Goal: Task Accomplishment & Management: Manage account settings

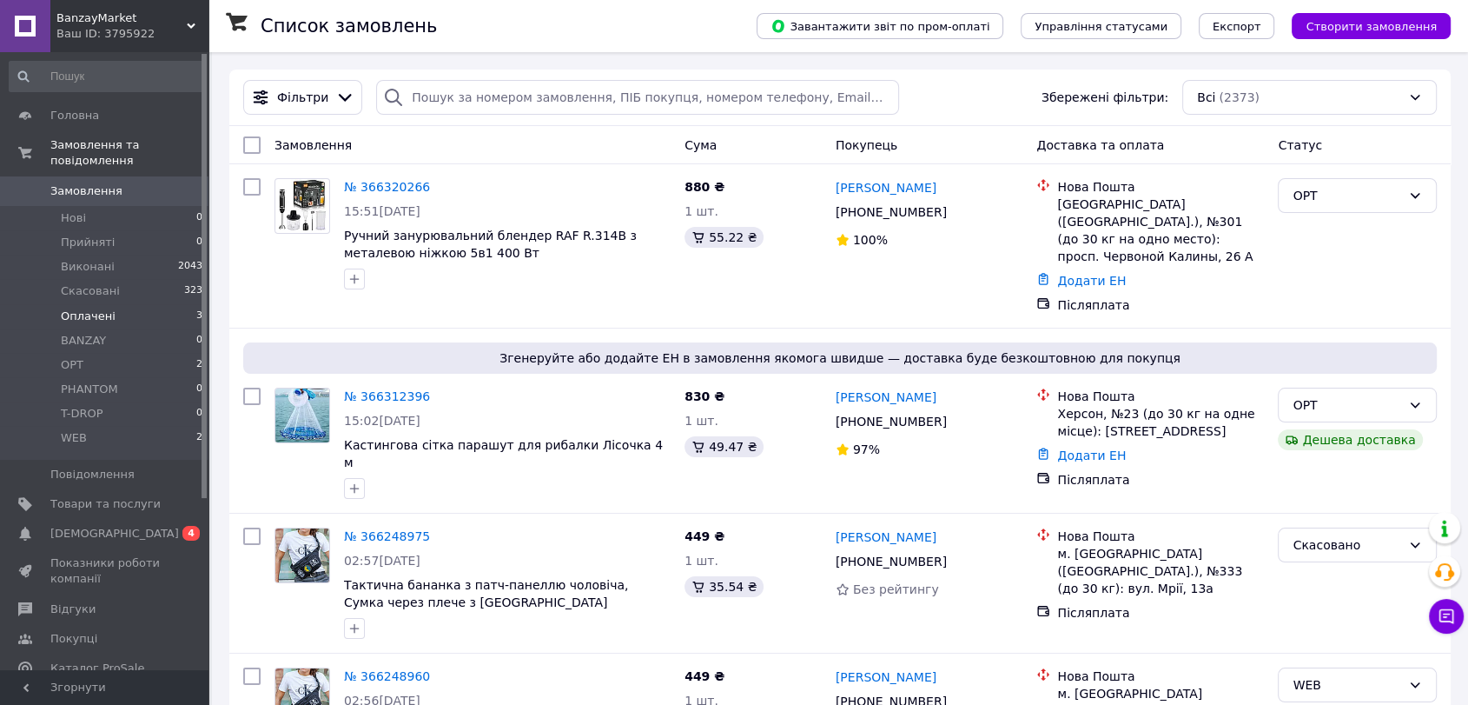
click at [145, 308] on li "Оплачені 3" at bounding box center [106, 316] width 213 height 24
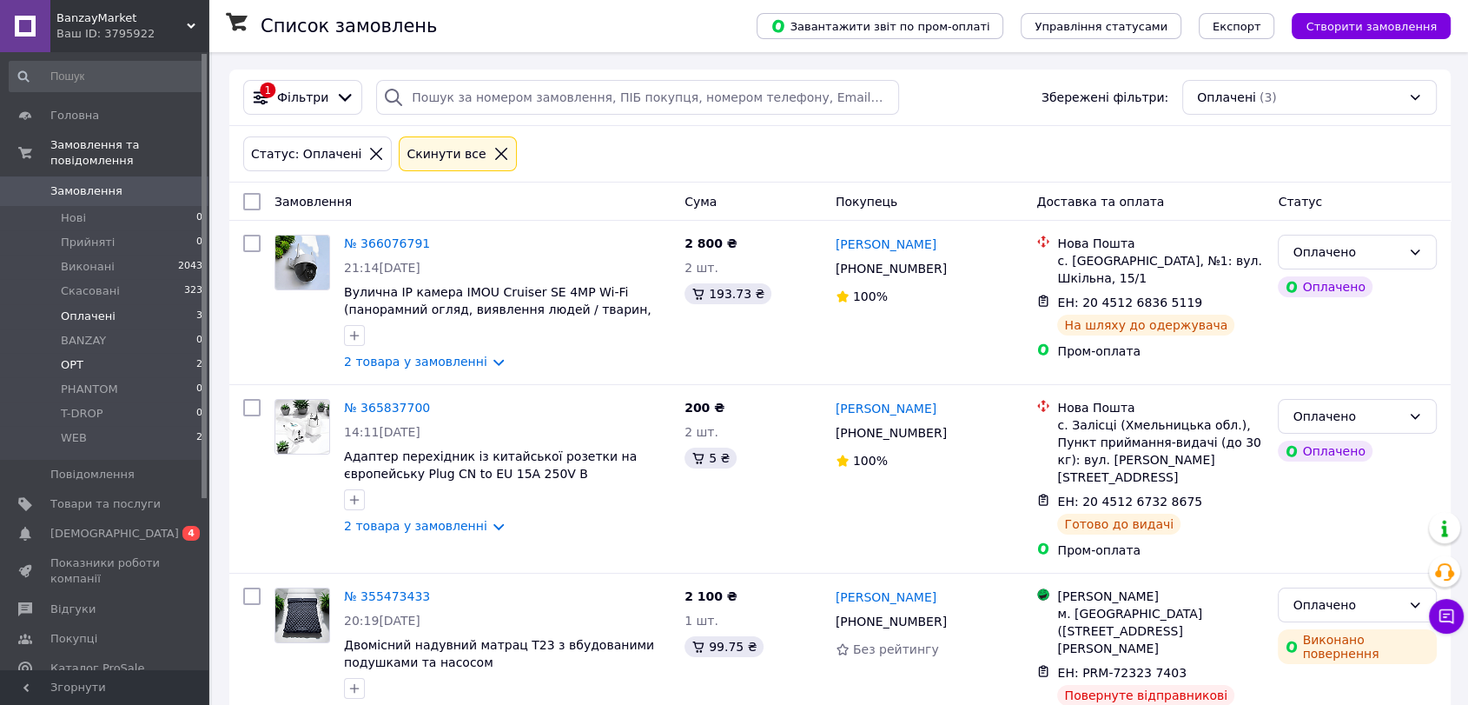
drag, startPoint x: 137, startPoint y: 348, endPoint x: 151, endPoint y: 350, distance: 14.0
click at [138, 353] on li "OPT 2" at bounding box center [106, 365] width 213 height 24
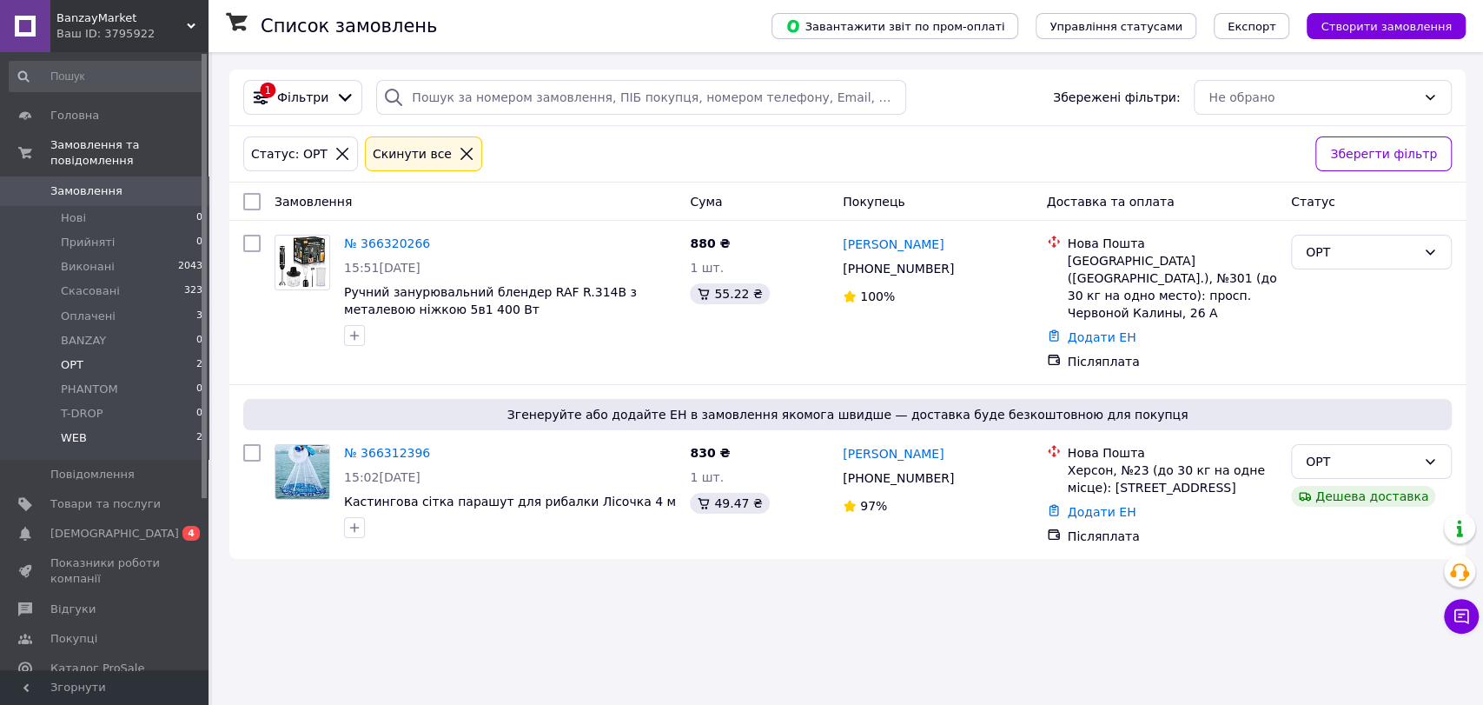
click at [153, 426] on li "WEB 2" at bounding box center [106, 442] width 213 height 33
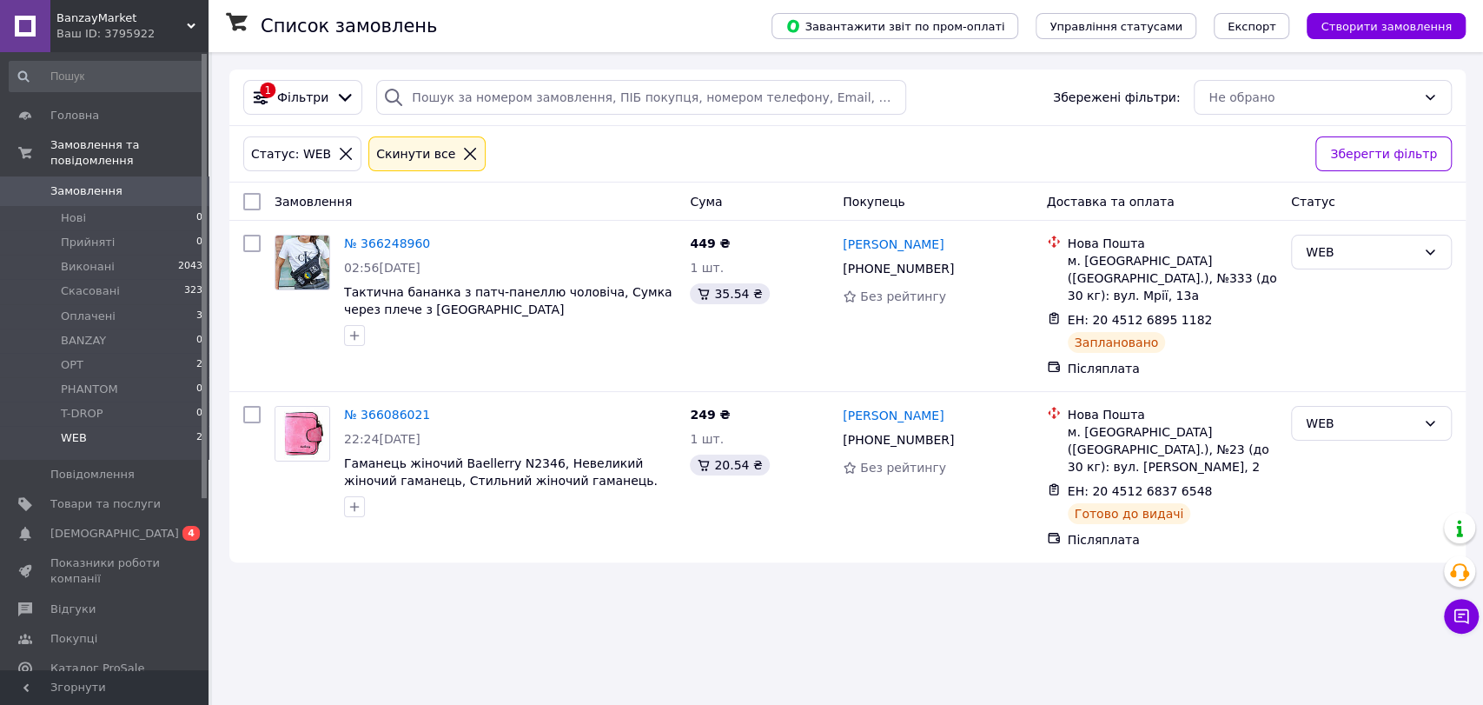
click at [109, 183] on span "Замовлення" at bounding box center [86, 191] width 72 height 16
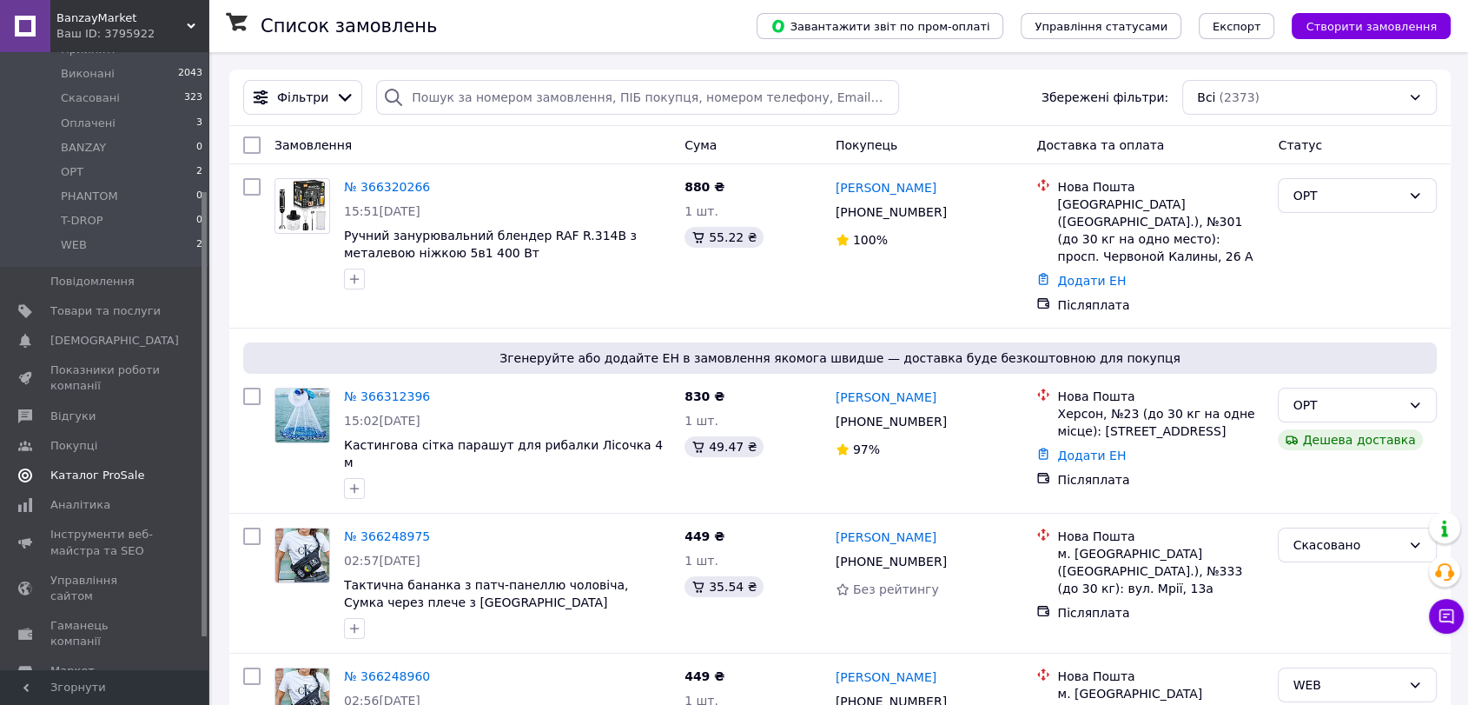
click at [97, 467] on link "Каталог ProSale" at bounding box center [106, 475] width 213 height 30
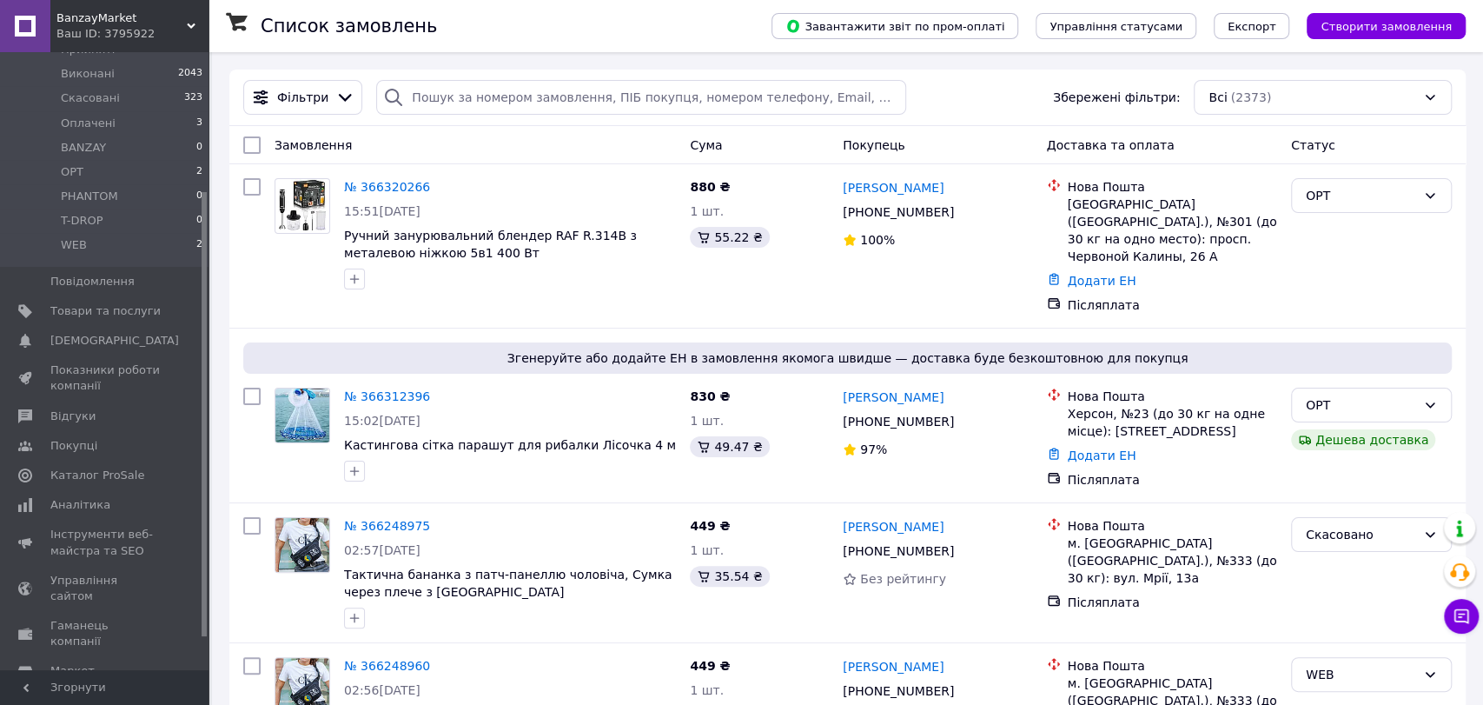
scroll to position [15, 0]
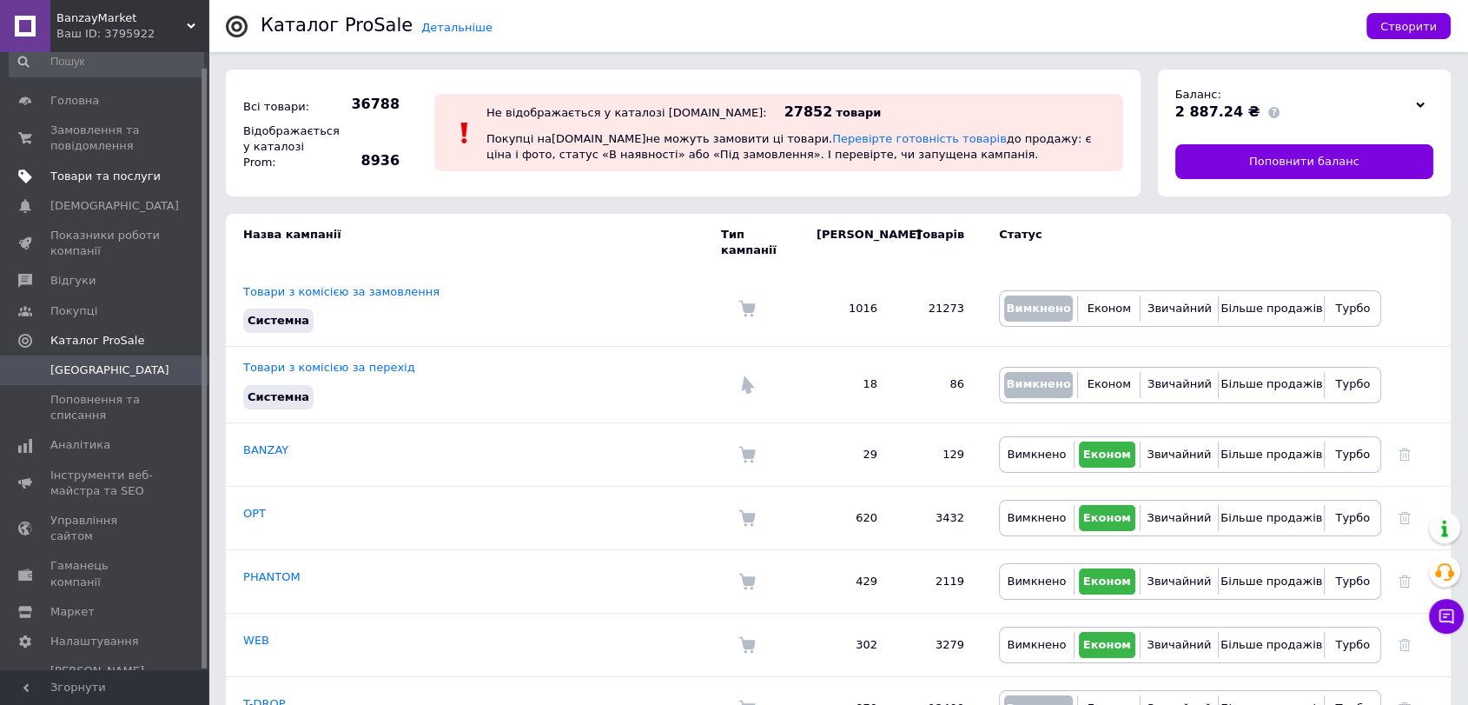
click at [141, 185] on link "Товари та послуги" at bounding box center [106, 177] width 213 height 30
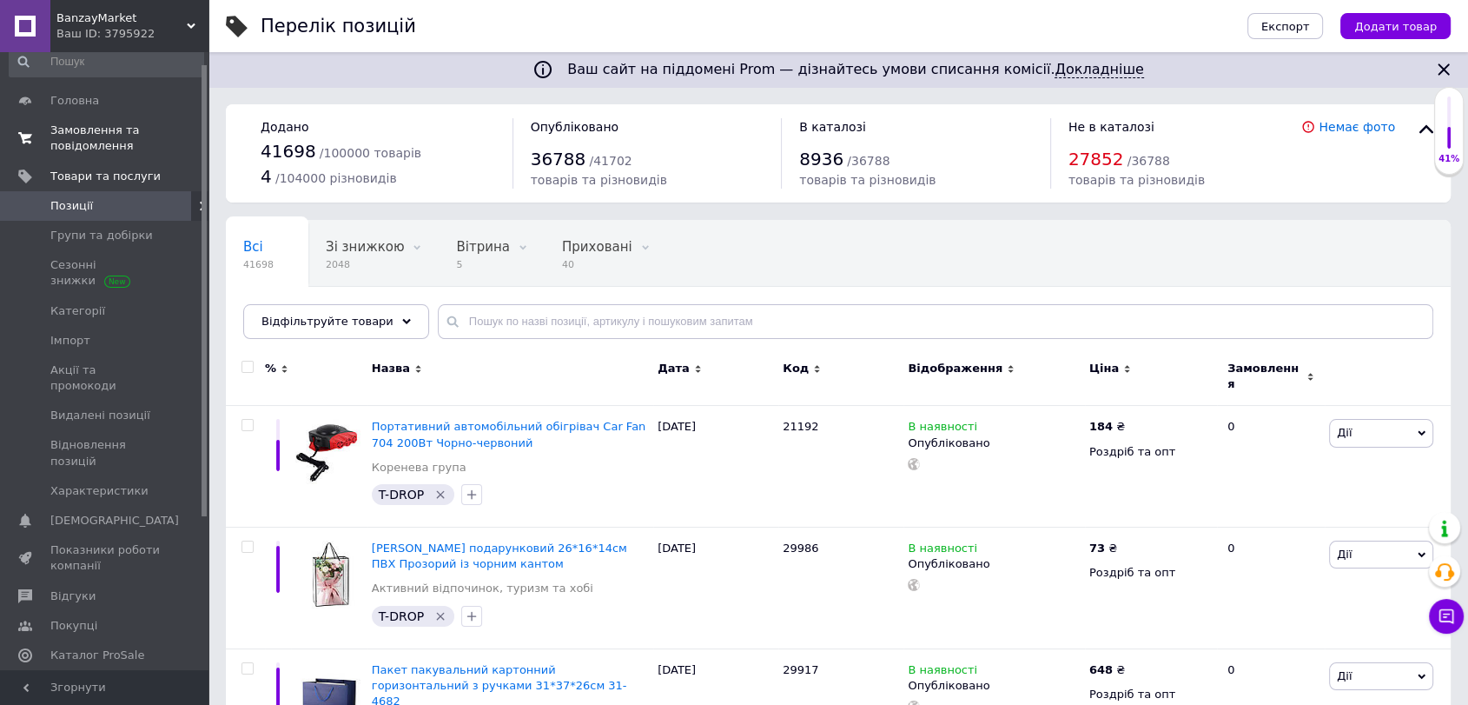
click at [126, 135] on span "Замовлення та повідомлення" at bounding box center [105, 138] width 110 height 31
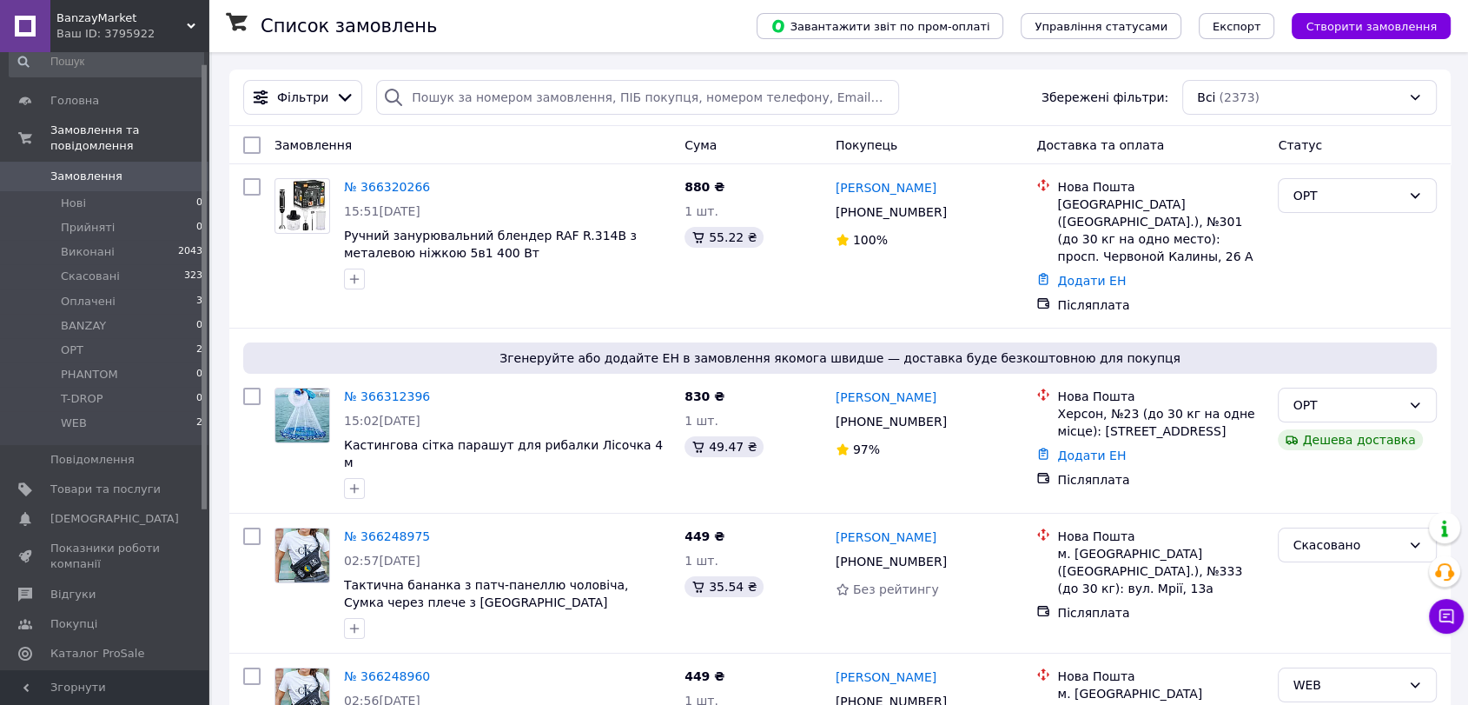
click at [124, 169] on span "Замовлення" at bounding box center [105, 177] width 110 height 16
click at [97, 96] on span "Головна" at bounding box center [105, 101] width 110 height 16
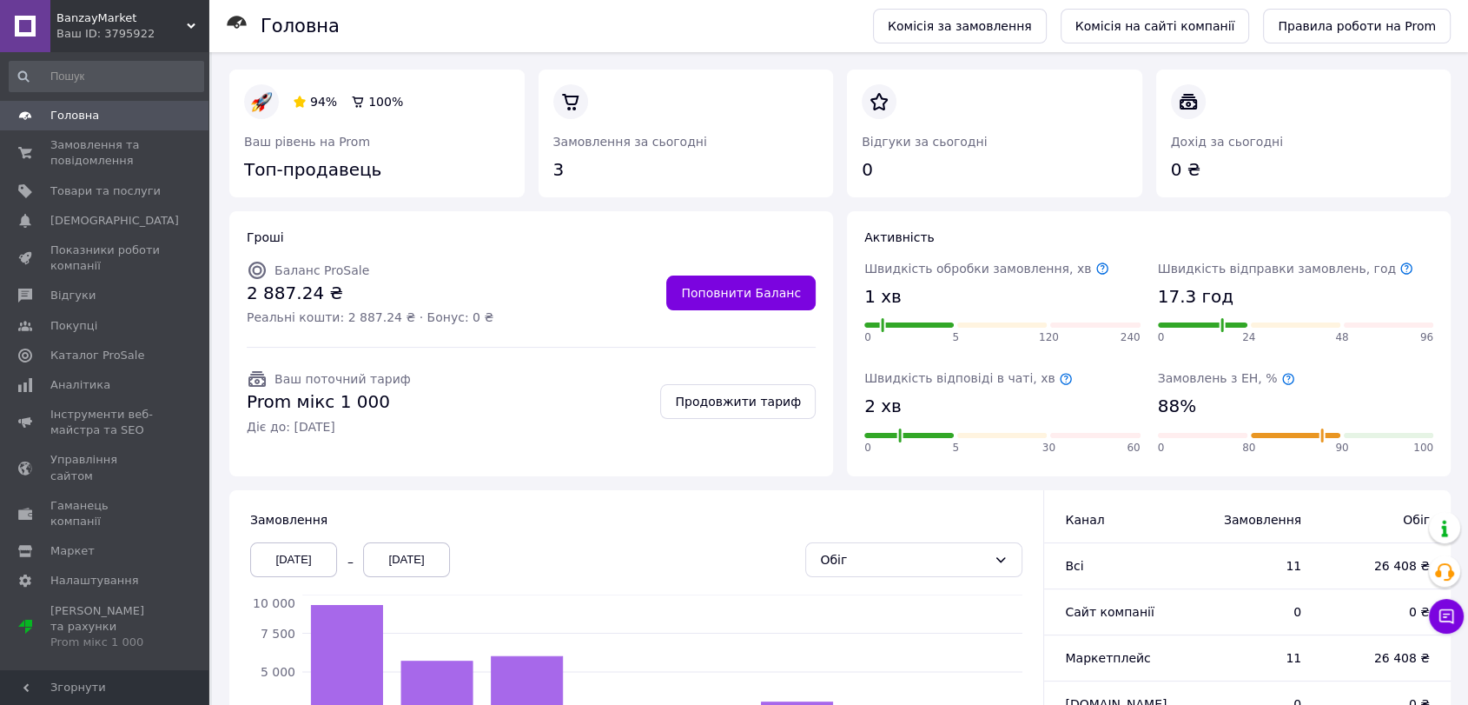
click at [1400, 268] on icon at bounding box center [1407, 269] width 14 height 14
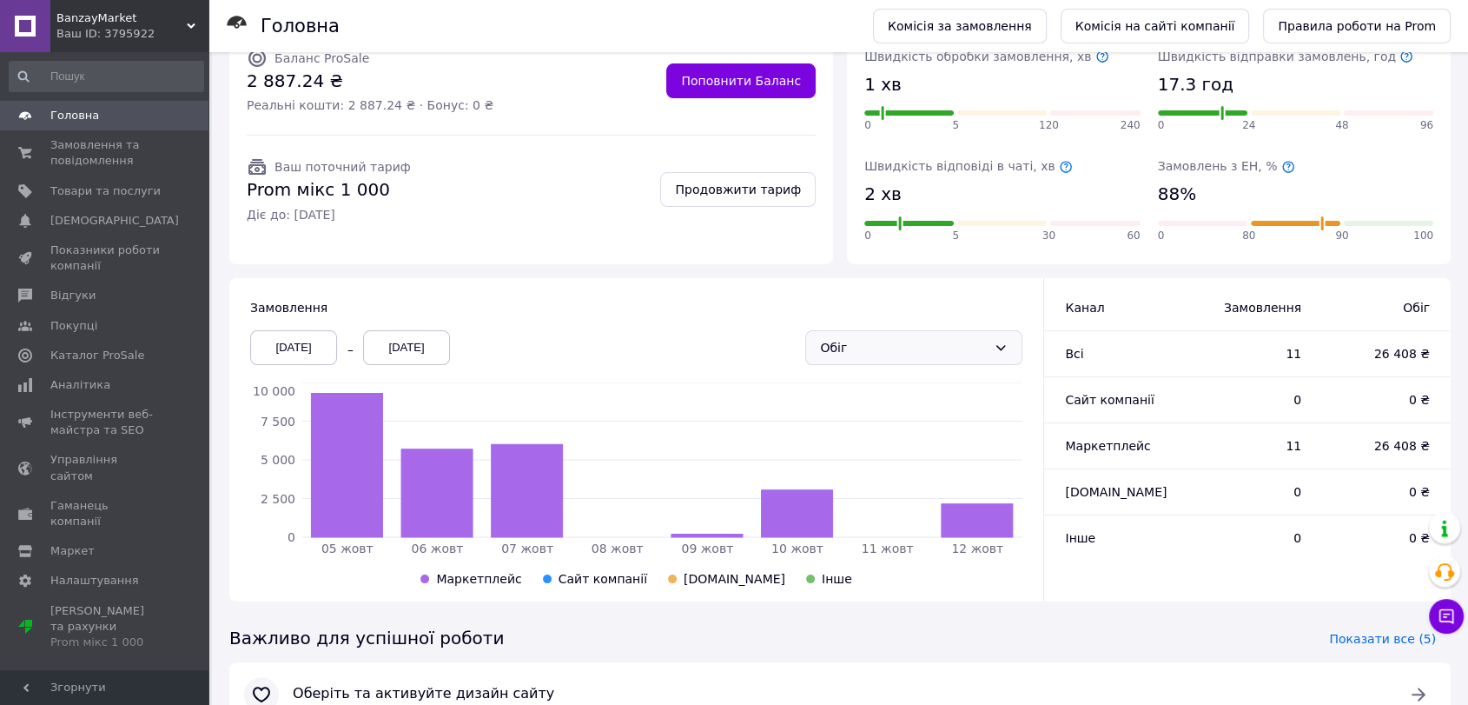
scroll to position [281, 0]
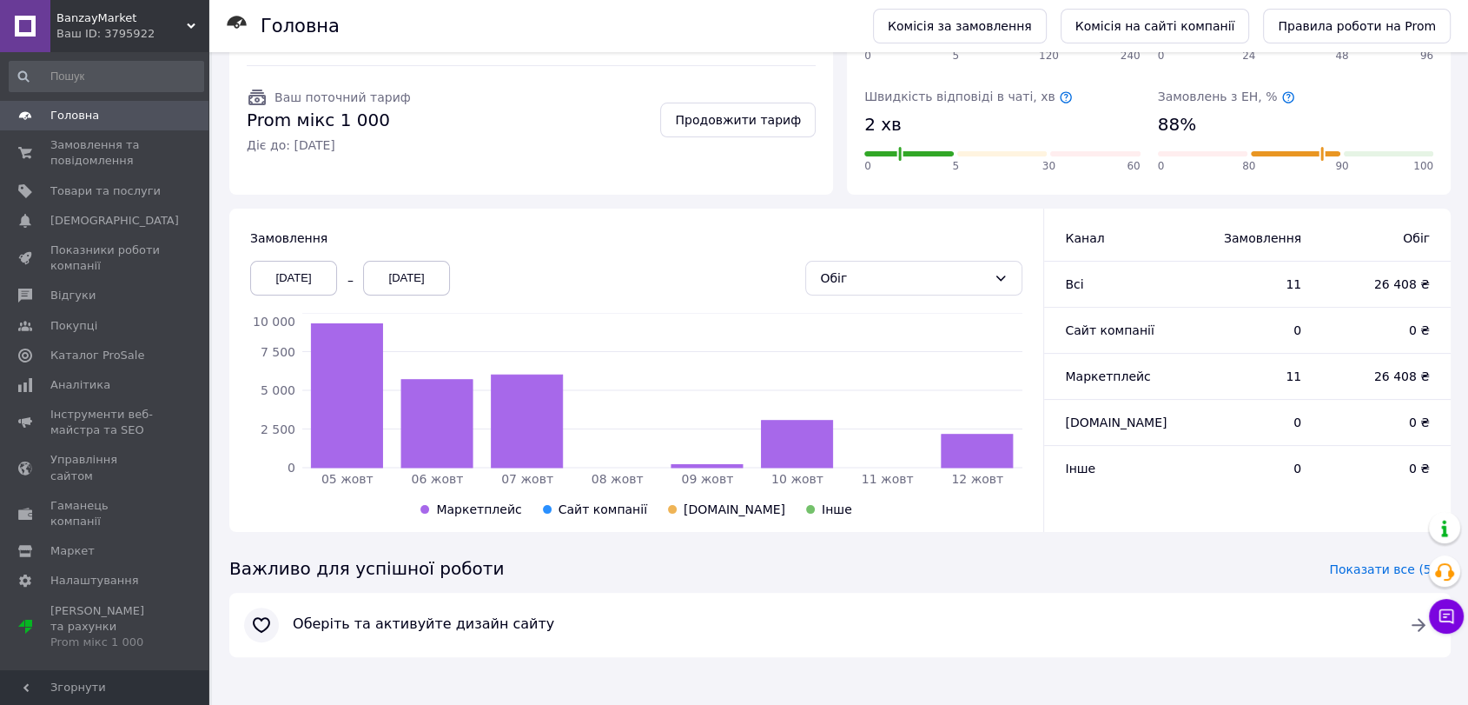
click at [286, 269] on div "05.10.2025" at bounding box center [293, 278] width 87 height 35
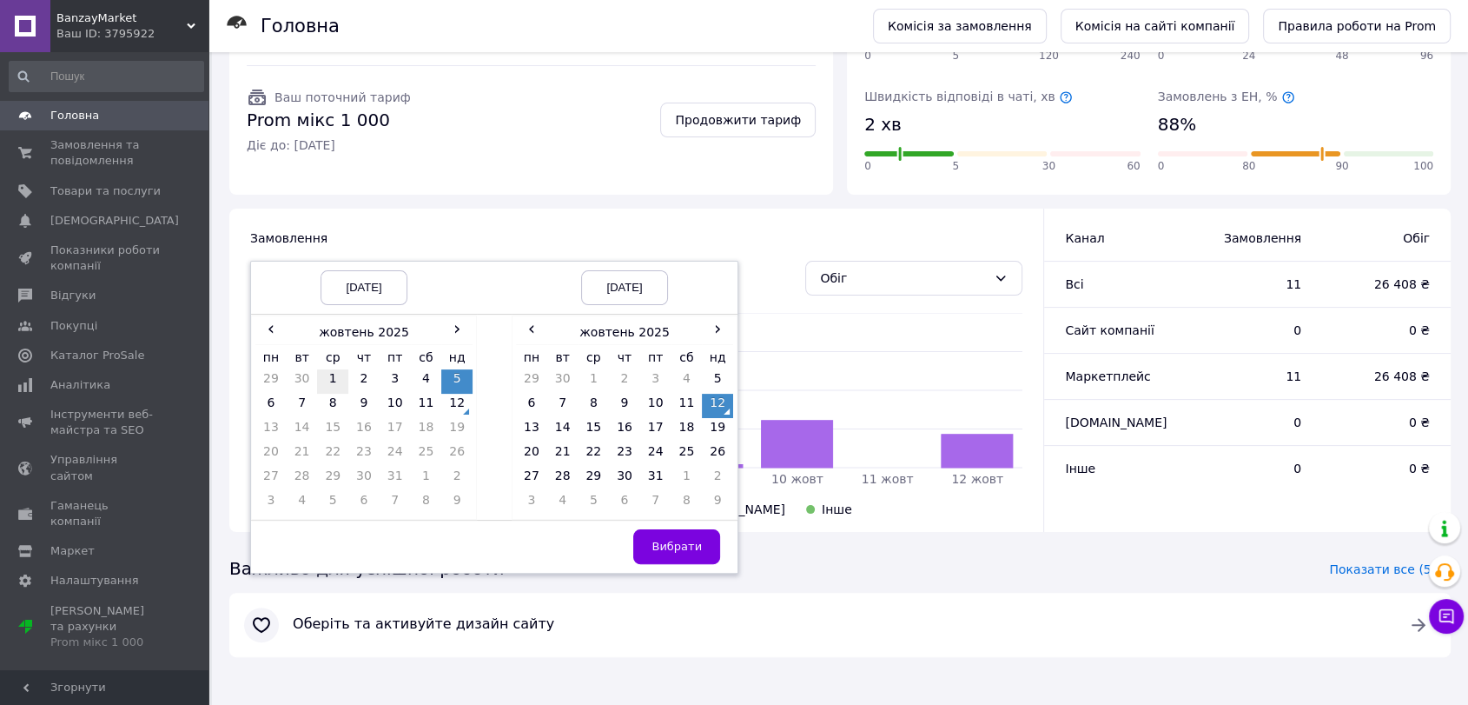
click at [327, 371] on td "1" at bounding box center [332, 381] width 31 height 24
click at [692, 553] on button "Вибрати" at bounding box center [676, 546] width 87 height 35
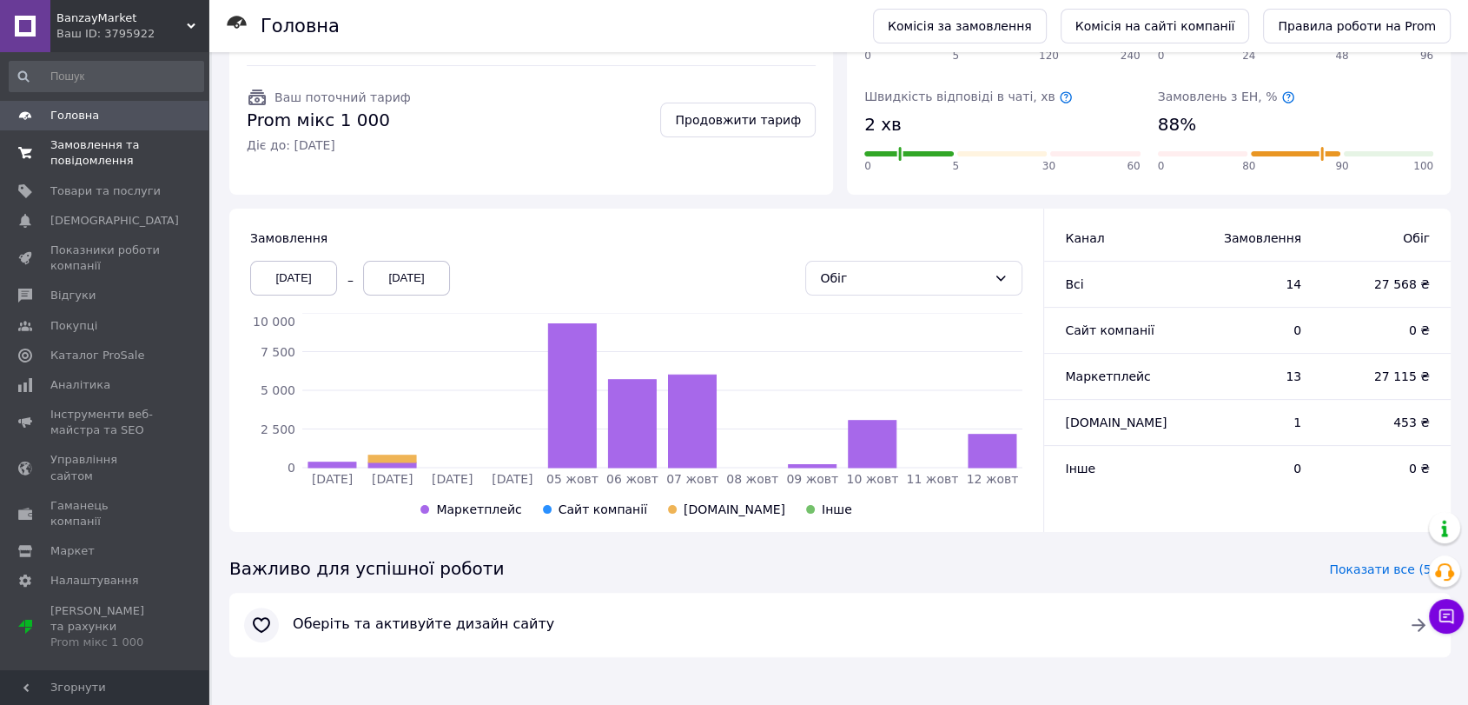
click at [113, 152] on span "Замовлення та повідомлення" at bounding box center [105, 152] width 110 height 31
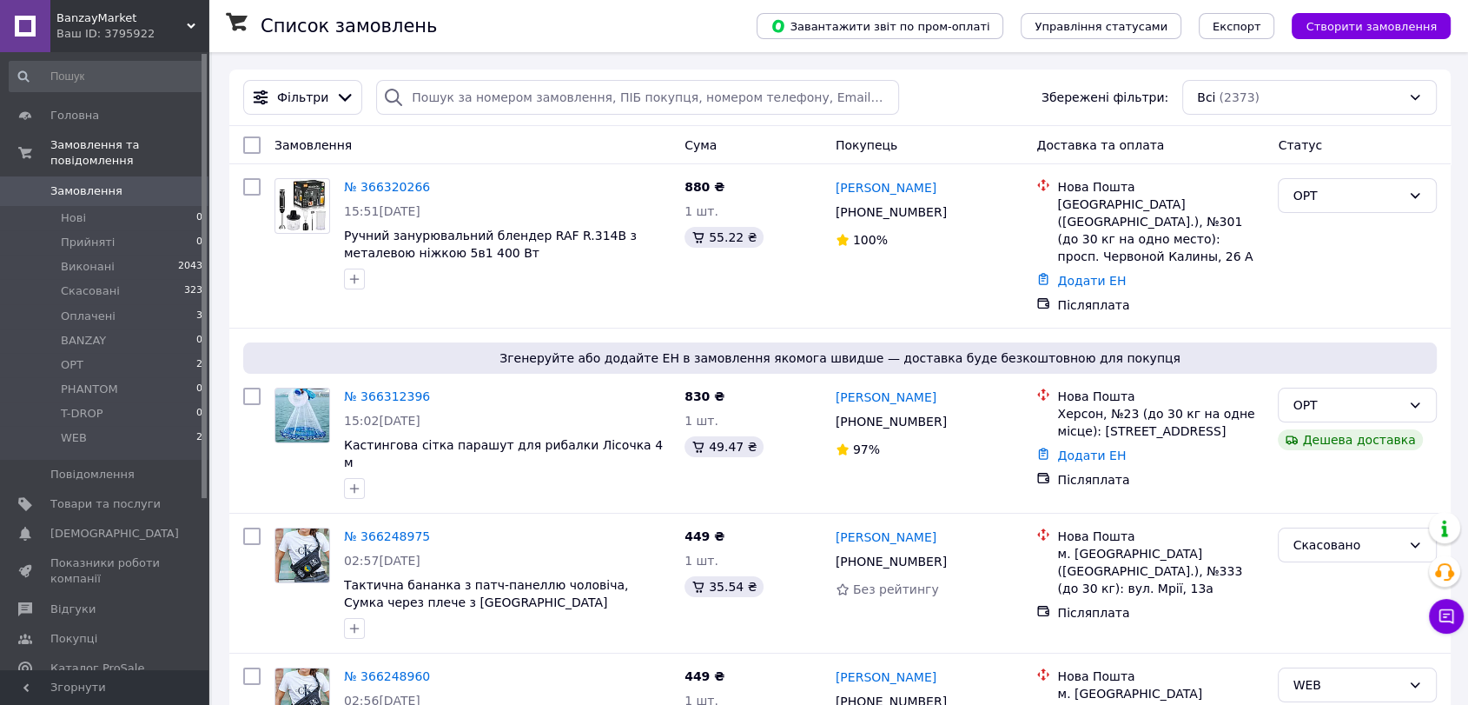
click at [381, 389] on link "№ 366312396" at bounding box center [387, 396] width 86 height 14
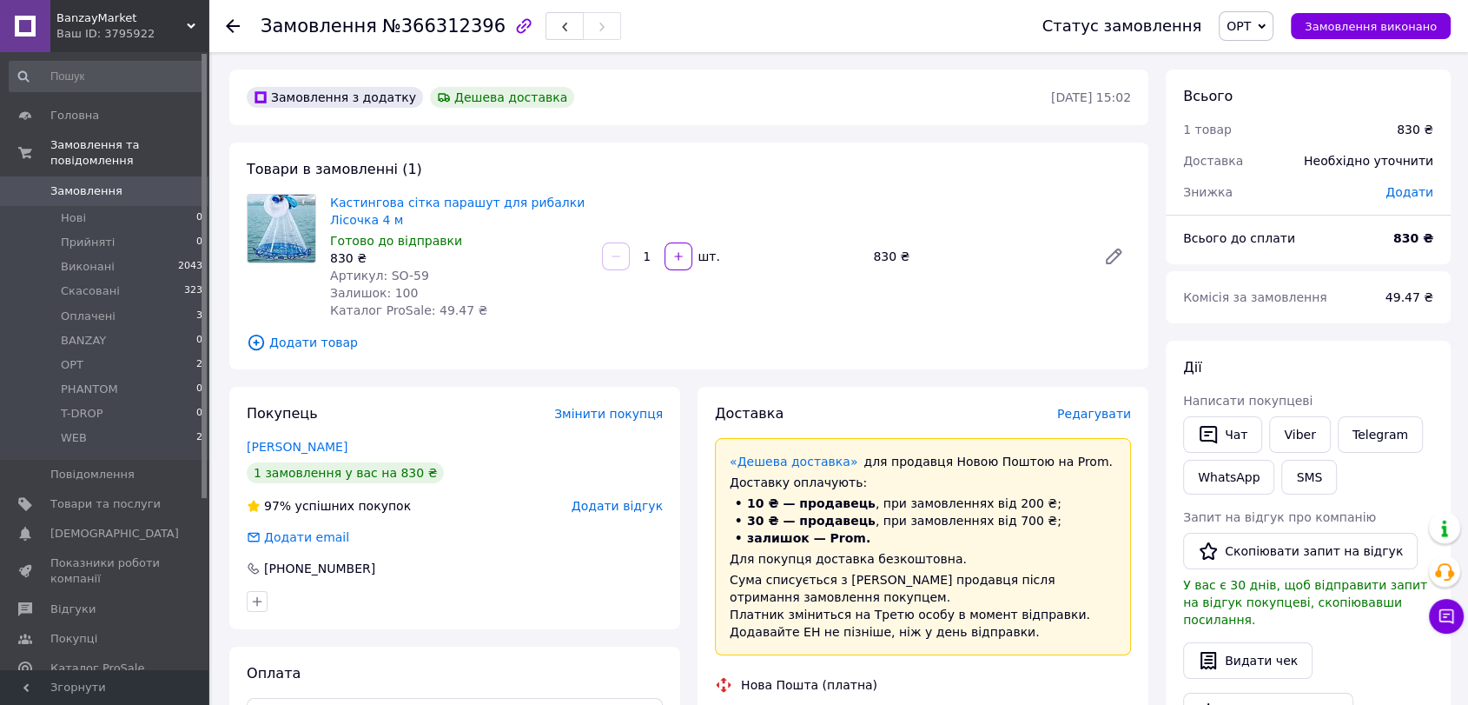
click at [102, 183] on span "Замовлення" at bounding box center [86, 191] width 72 height 16
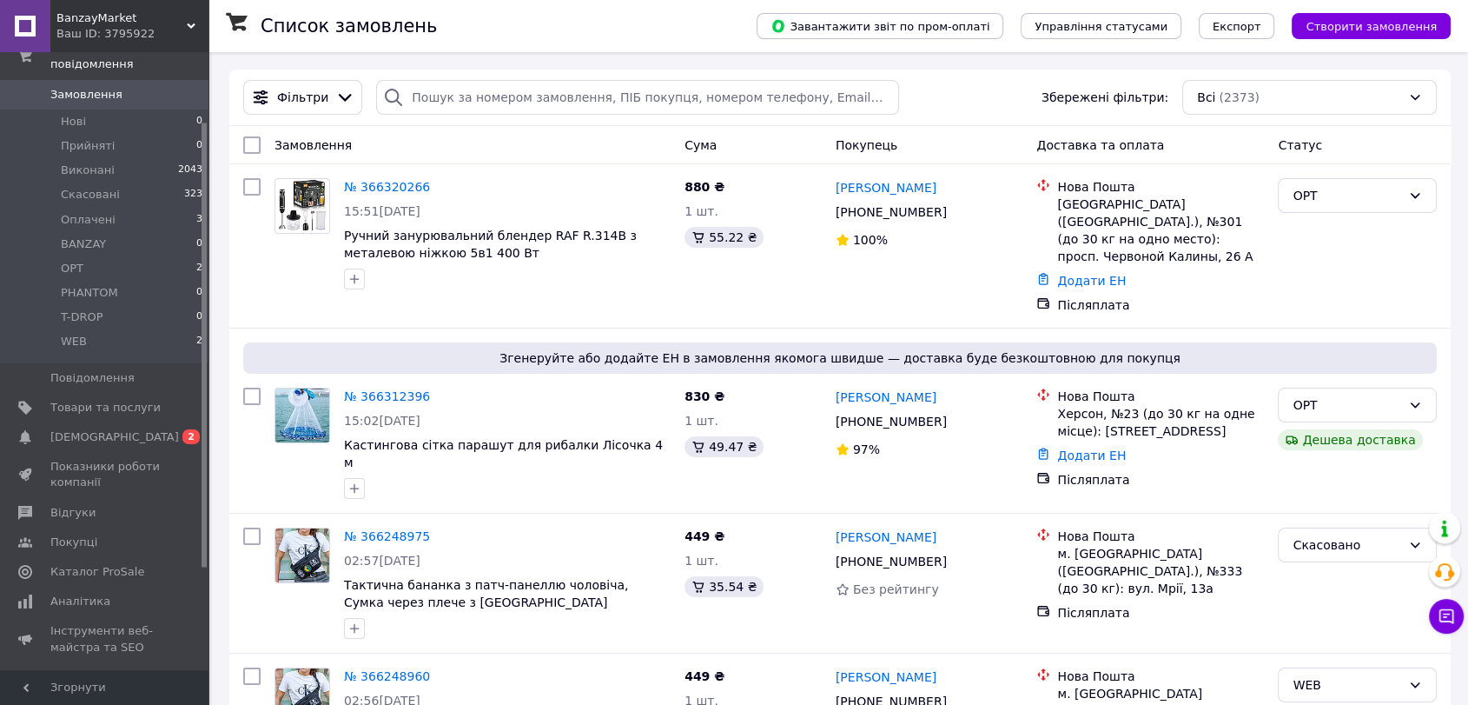
drag, startPoint x: 128, startPoint y: 544, endPoint x: 211, endPoint y: 519, distance: 87.1
click at [128, 557] on link "Каталог ProSale" at bounding box center [106, 572] width 213 height 30
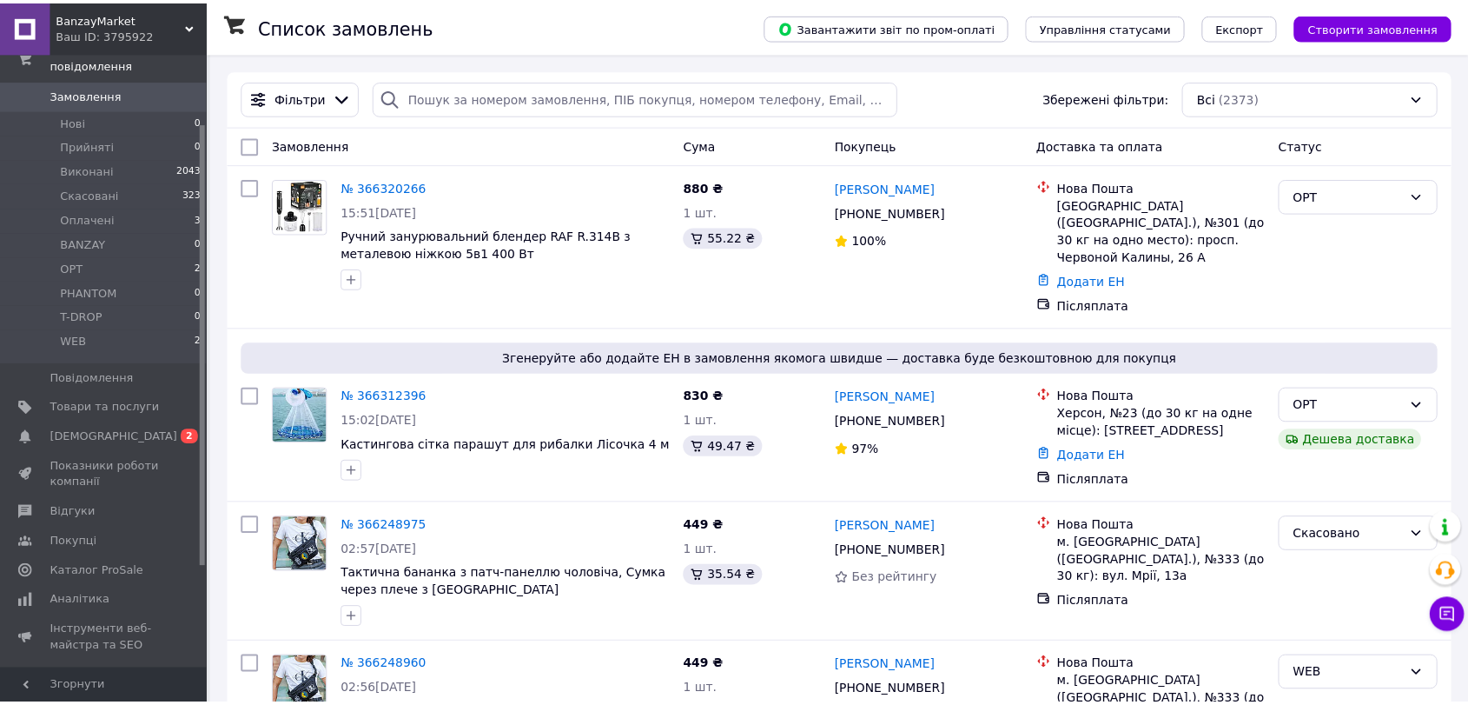
scroll to position [15, 0]
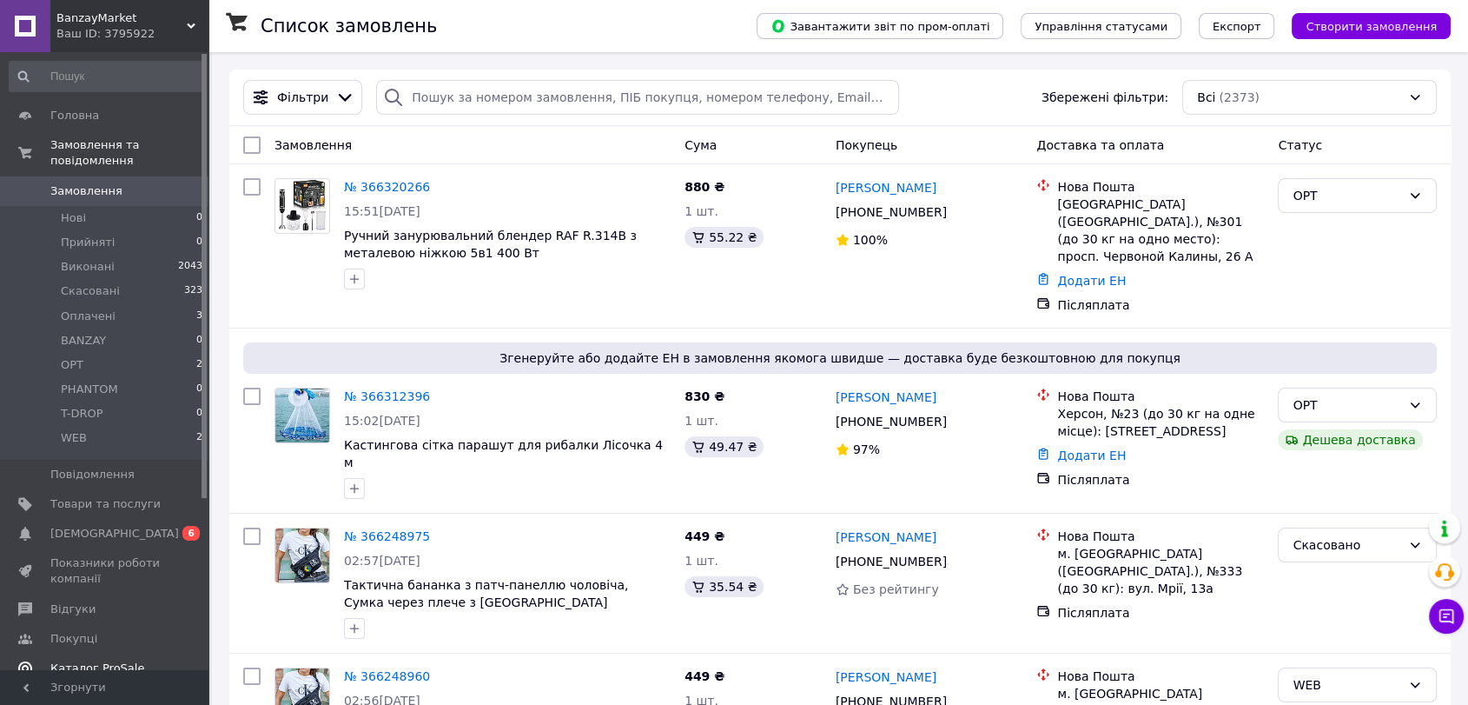
click at [146, 660] on span "Каталог ProSale" at bounding box center [105, 668] width 110 height 16
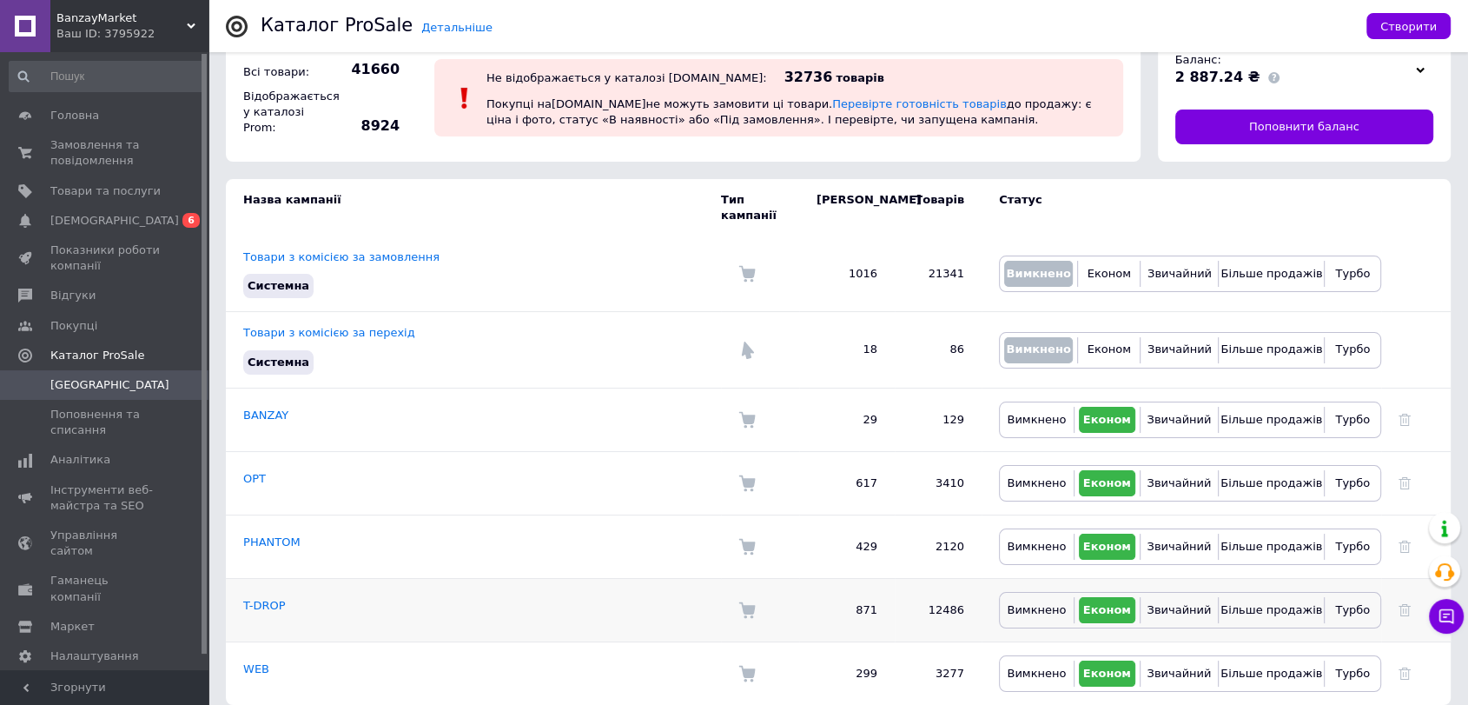
scroll to position [10, 0]
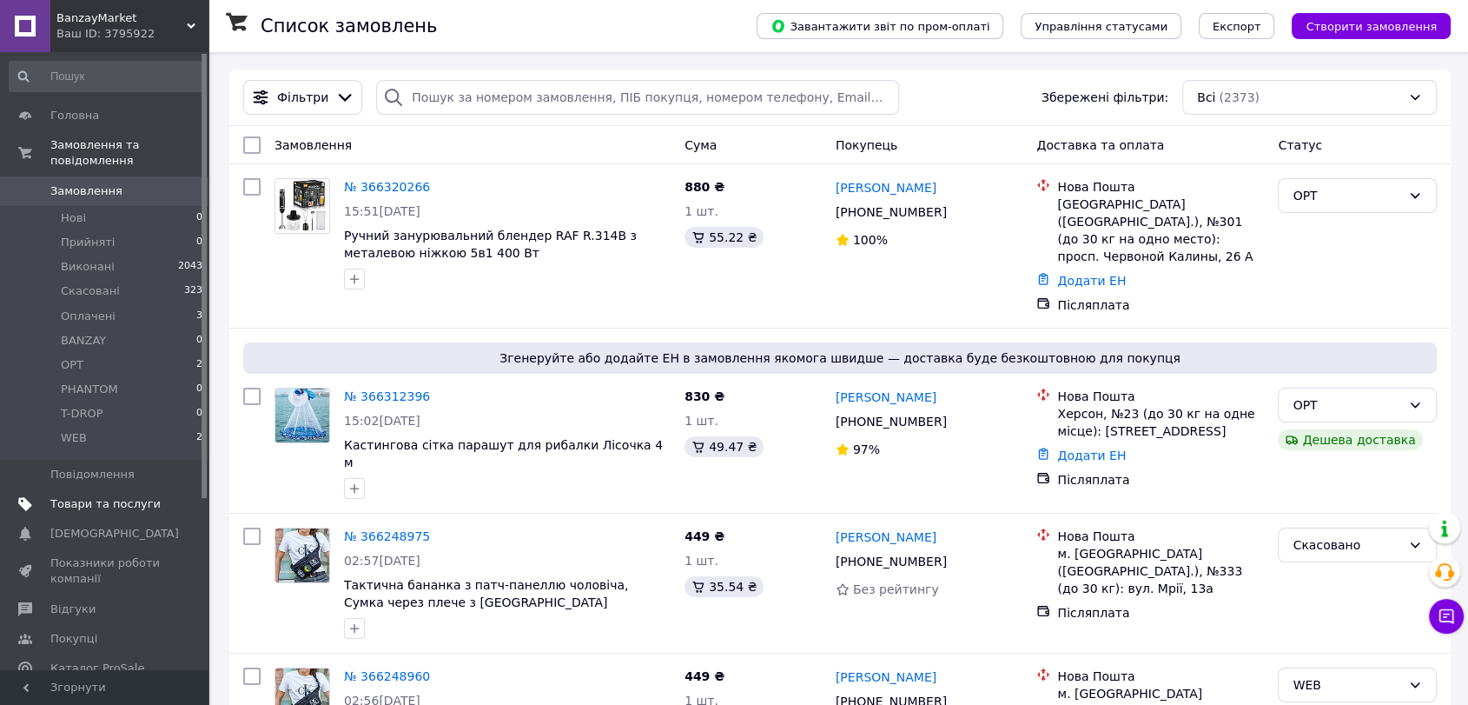
click at [135, 496] on span "Товари та послуги" at bounding box center [105, 504] width 110 height 16
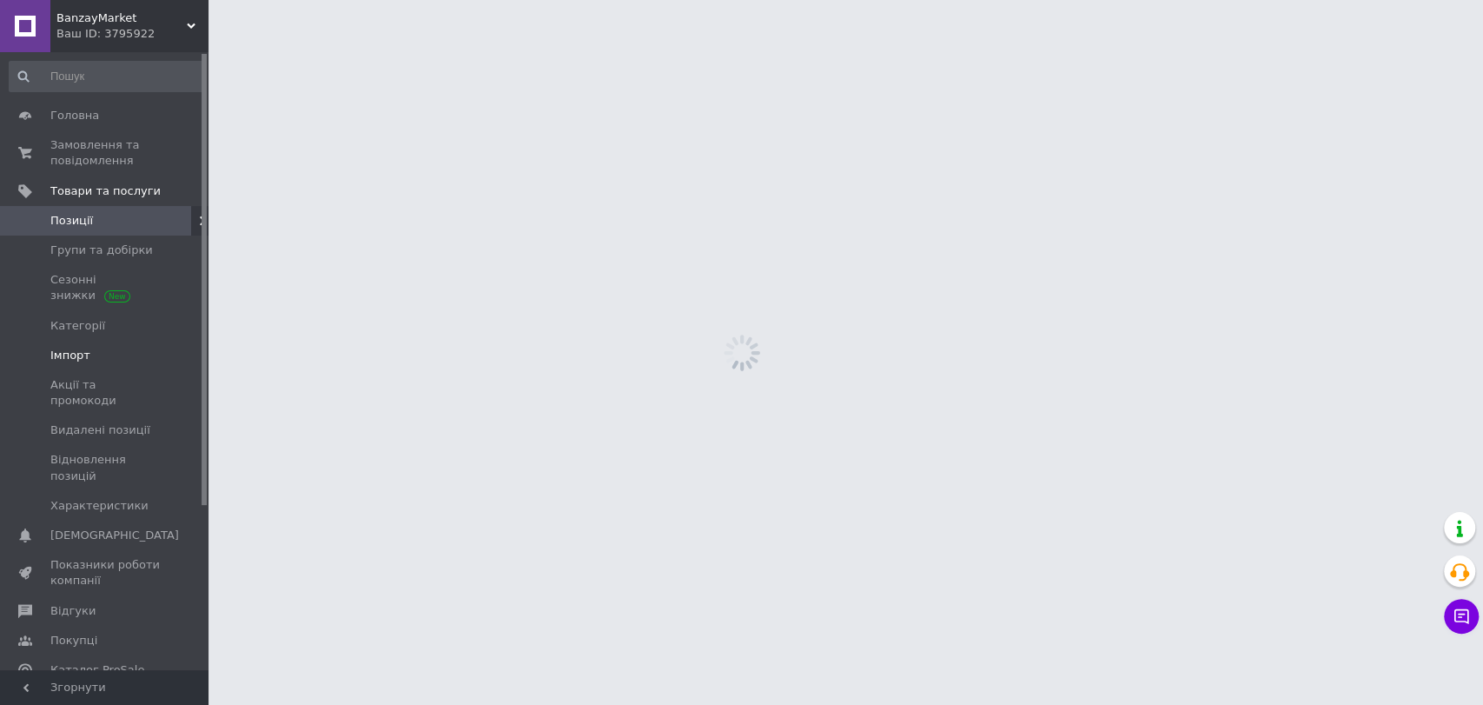
click at [117, 349] on span "Імпорт" at bounding box center [105, 356] width 110 height 16
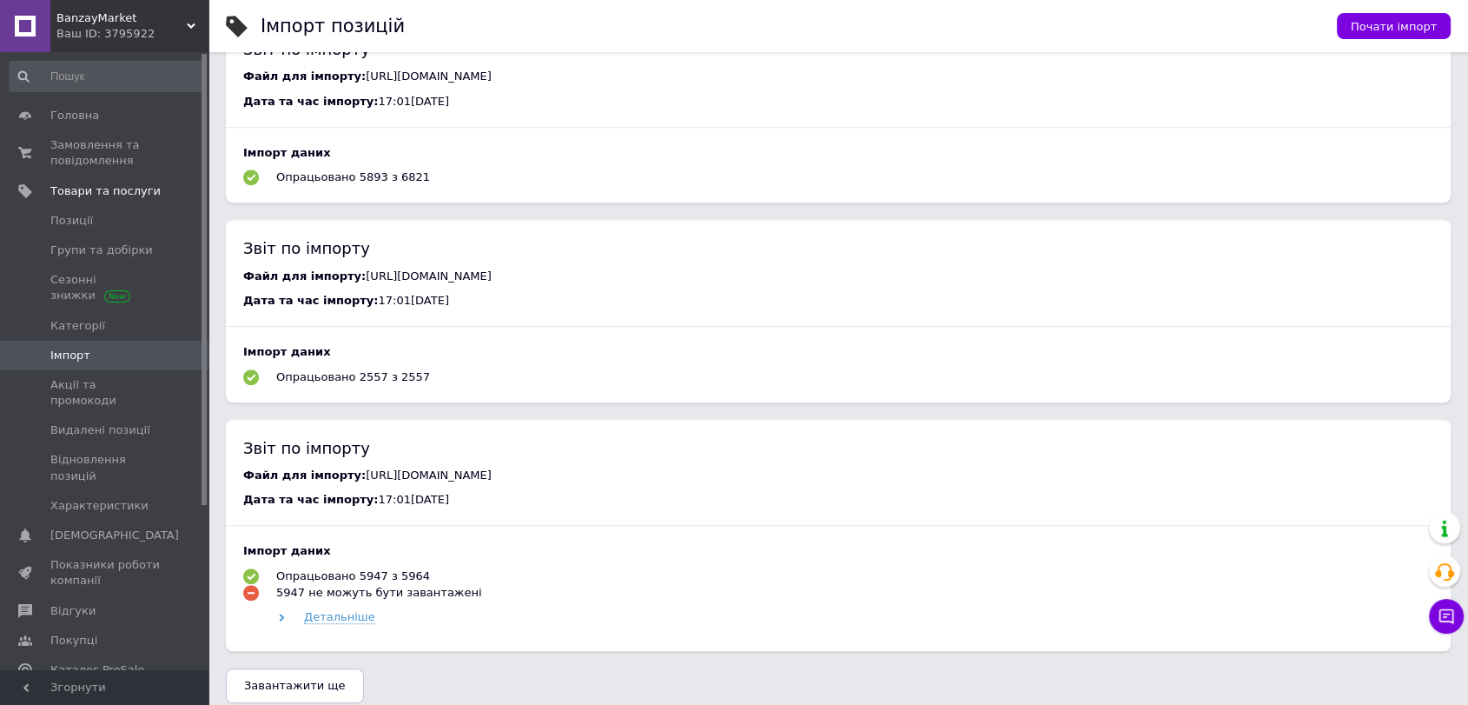
scroll to position [1006, 0]
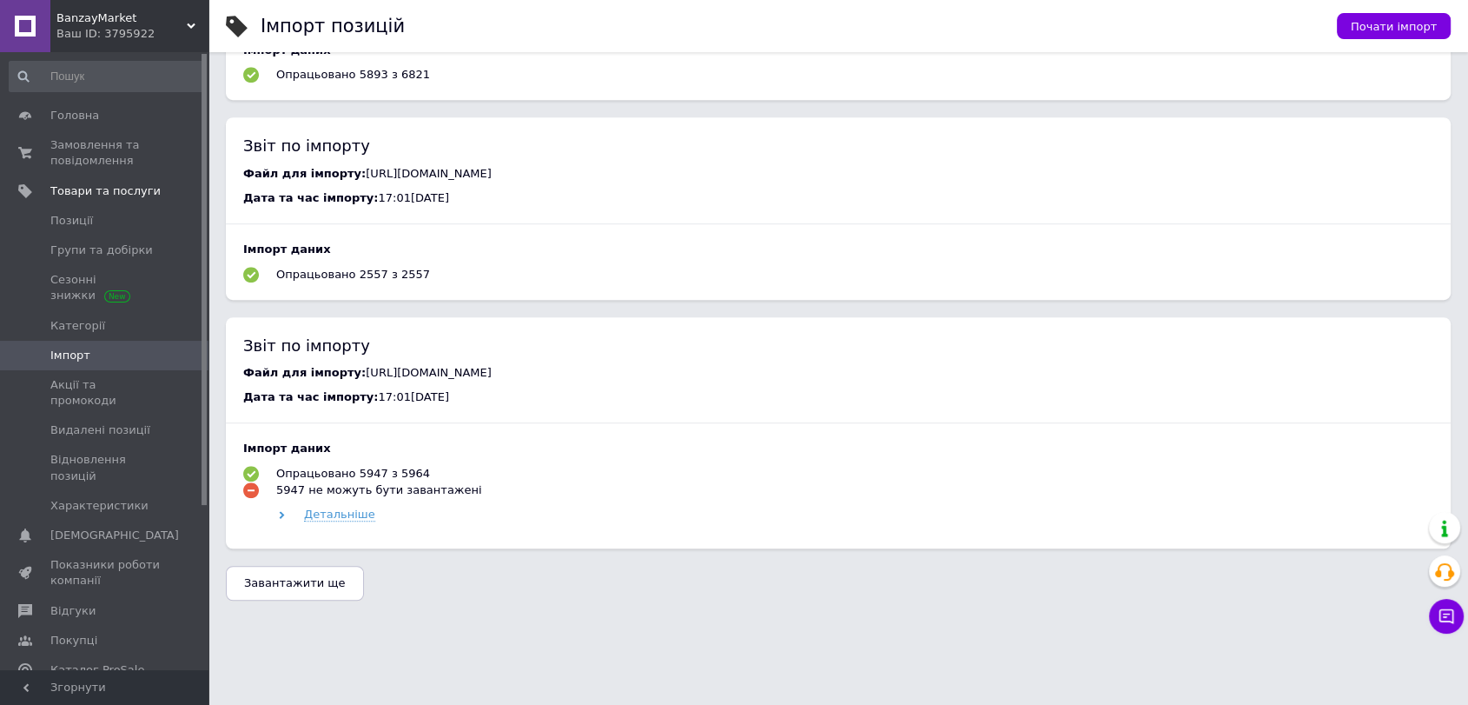
click at [337, 589] on button "Завантажити ще" at bounding box center [295, 583] width 138 height 35
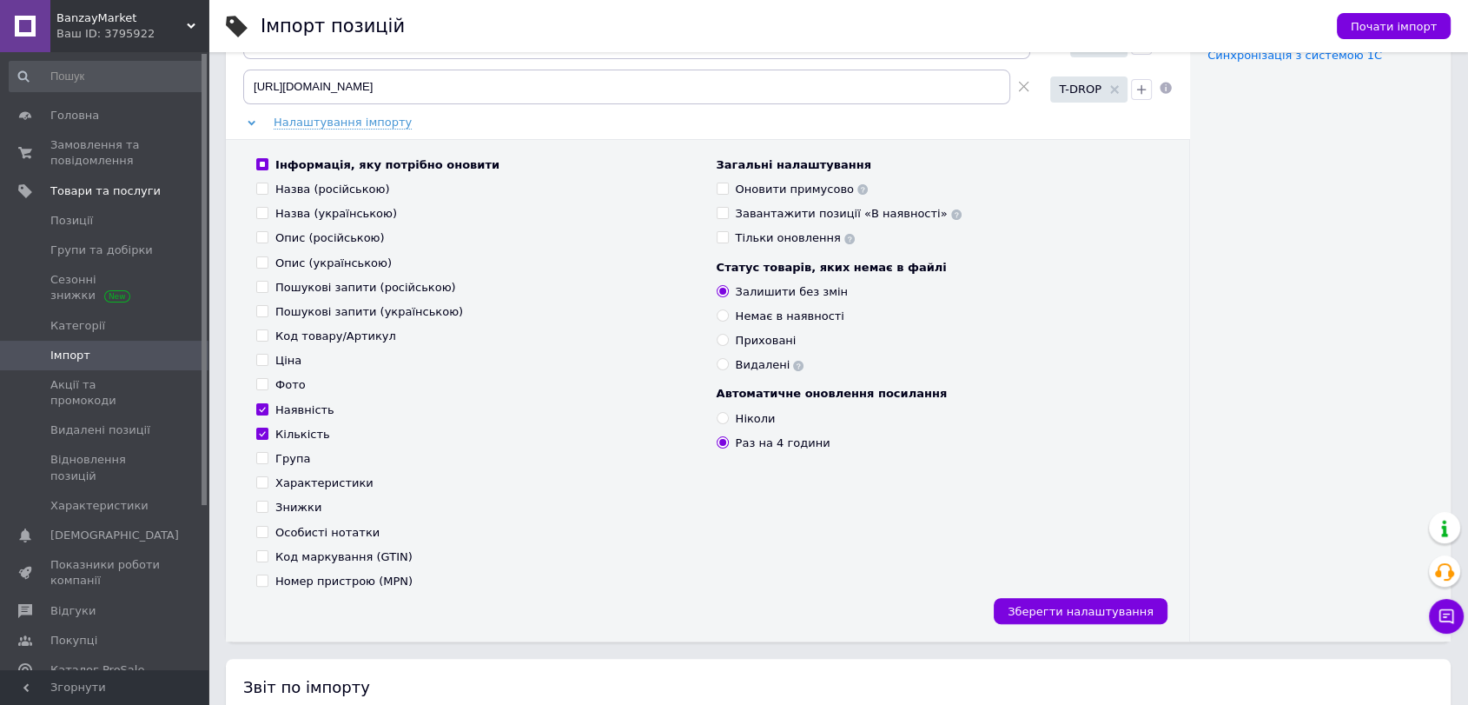
scroll to position [579, 0]
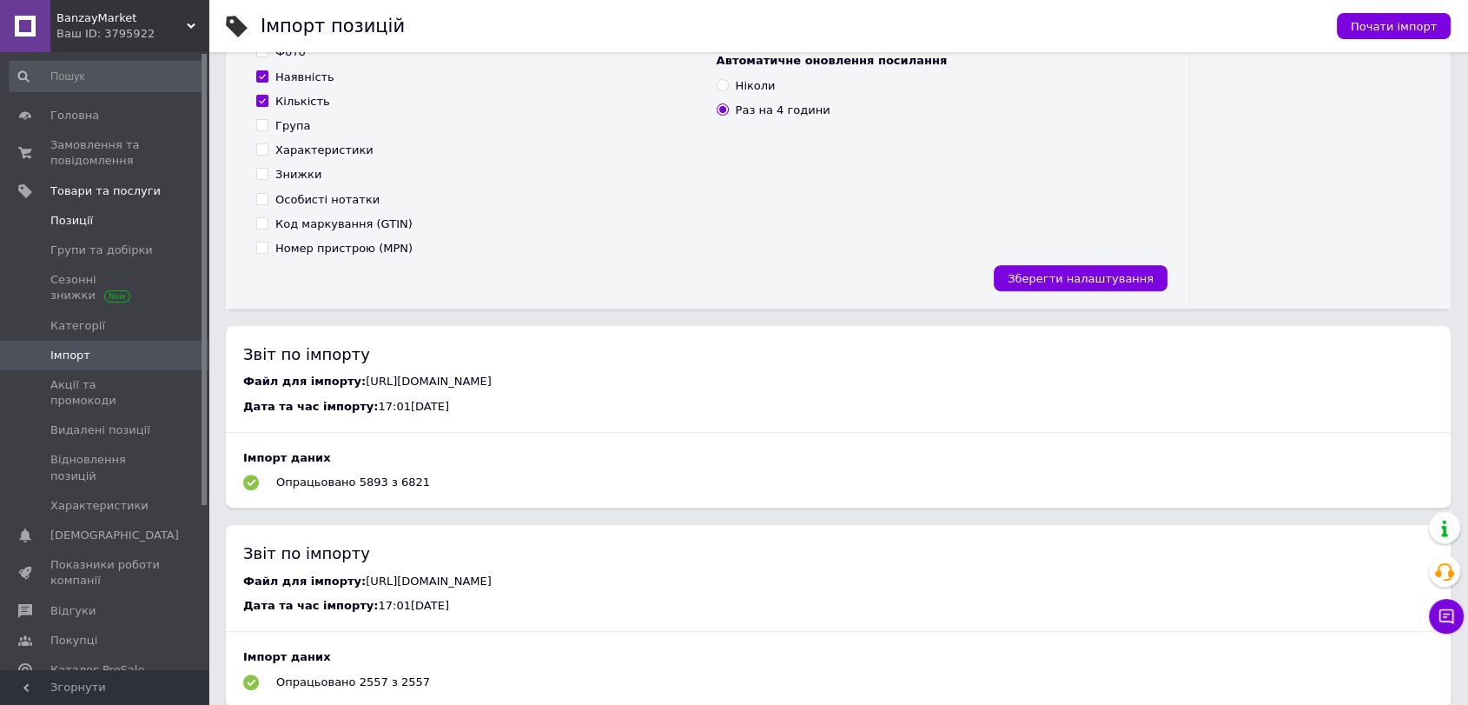
click at [126, 213] on span "Позиції" at bounding box center [105, 221] width 110 height 16
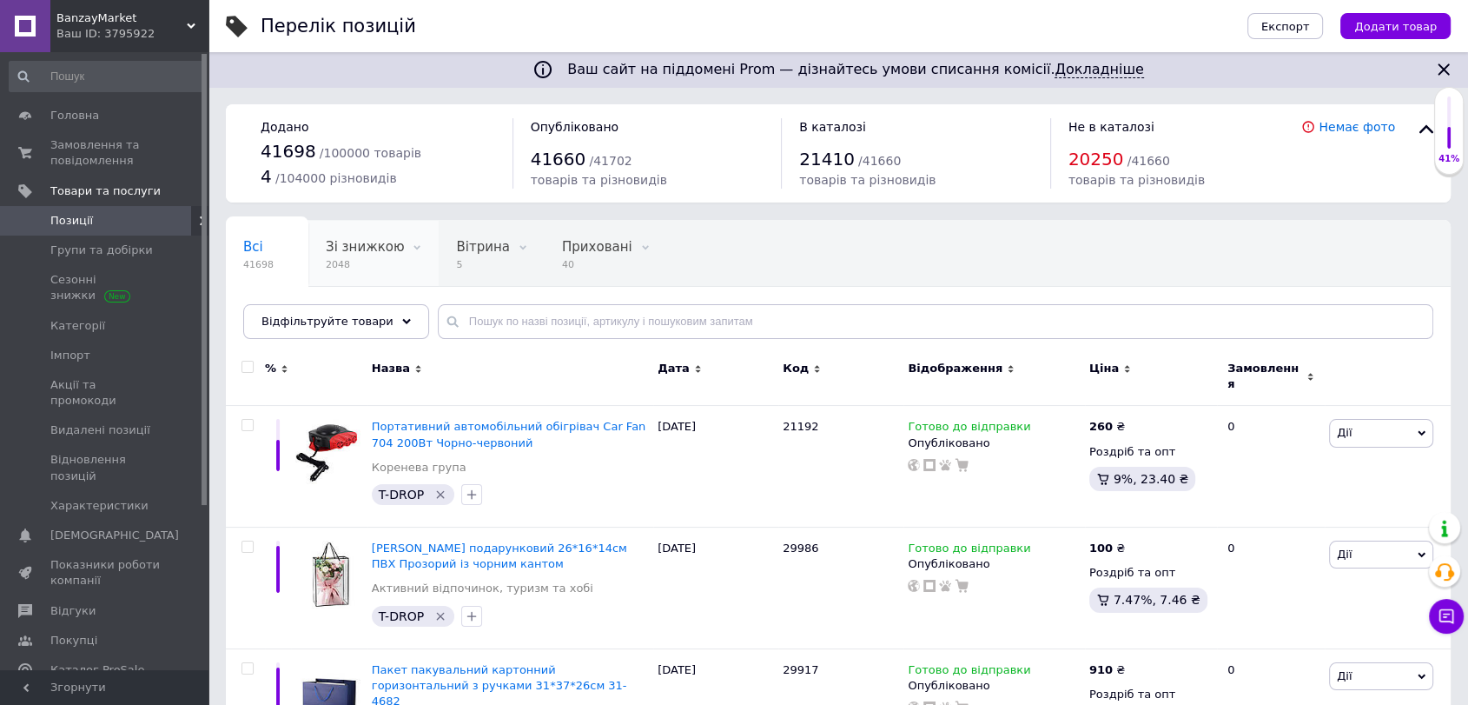
click at [353, 246] on span "Зі знижкою" at bounding box center [365, 247] width 78 height 16
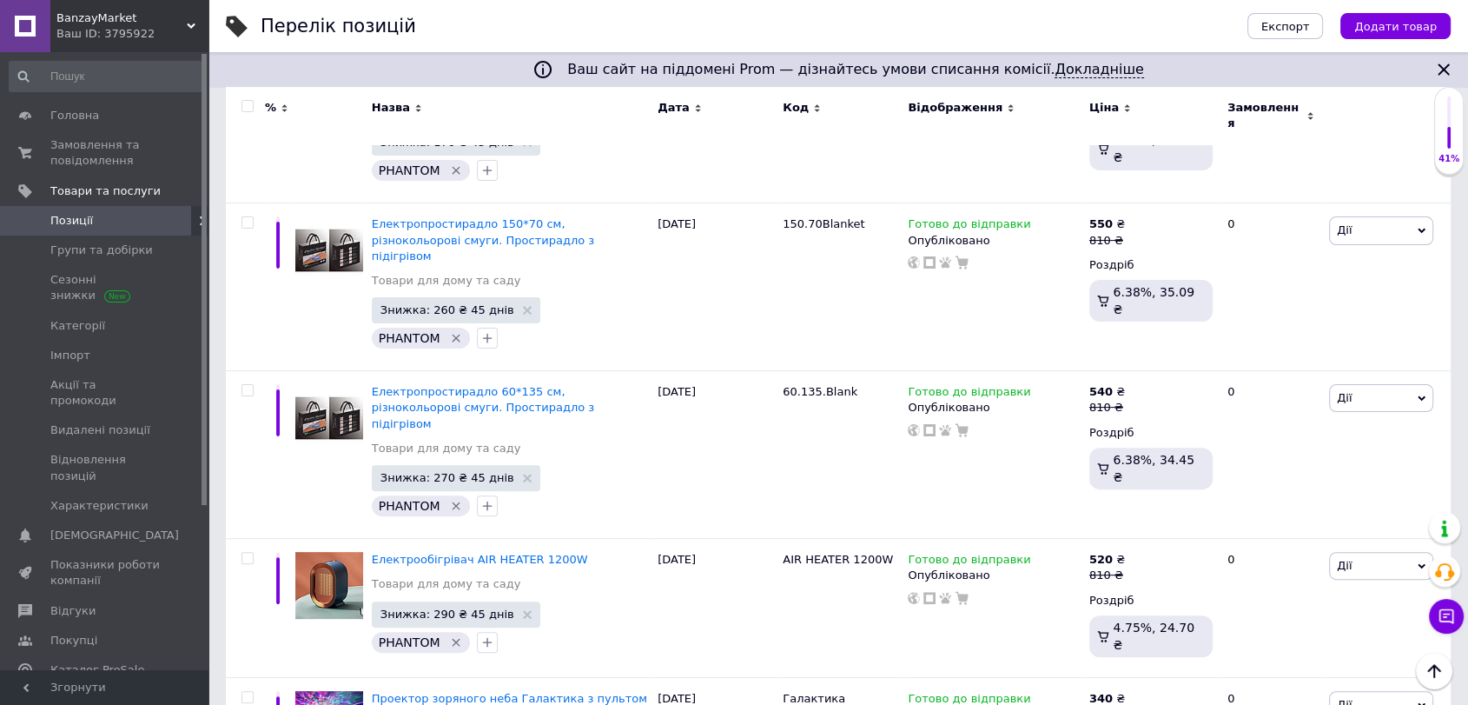
scroll to position [675, 0]
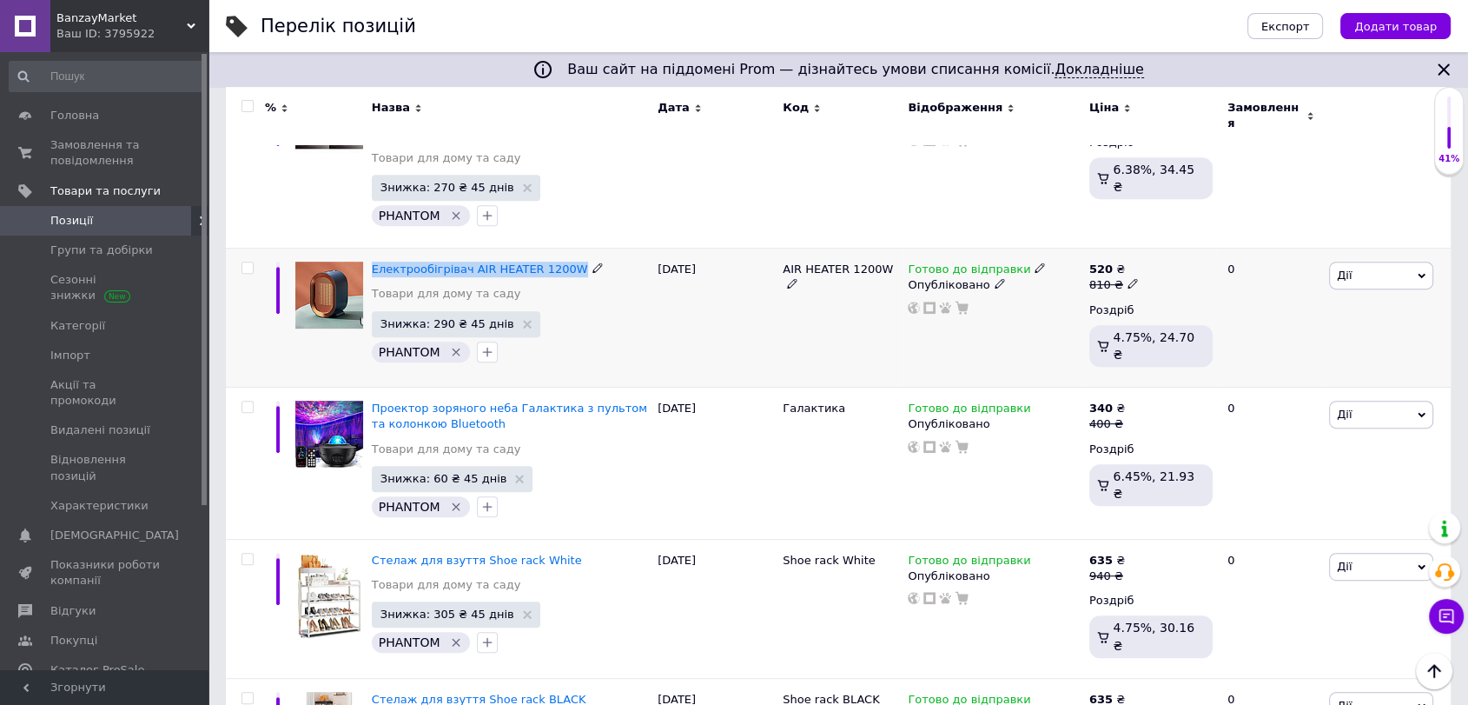
drag, startPoint x: 368, startPoint y: 223, endPoint x: 563, endPoint y: 228, distance: 194.7
click at [563, 248] on div "Електрообігрівач AIR HEATER 1200W Товари для дому та саду Знижка: 290 ₴ 45 днів…" at bounding box center [511, 317] width 286 height 139
copy span "Електрообігрівач AIR HEATER 1200W"
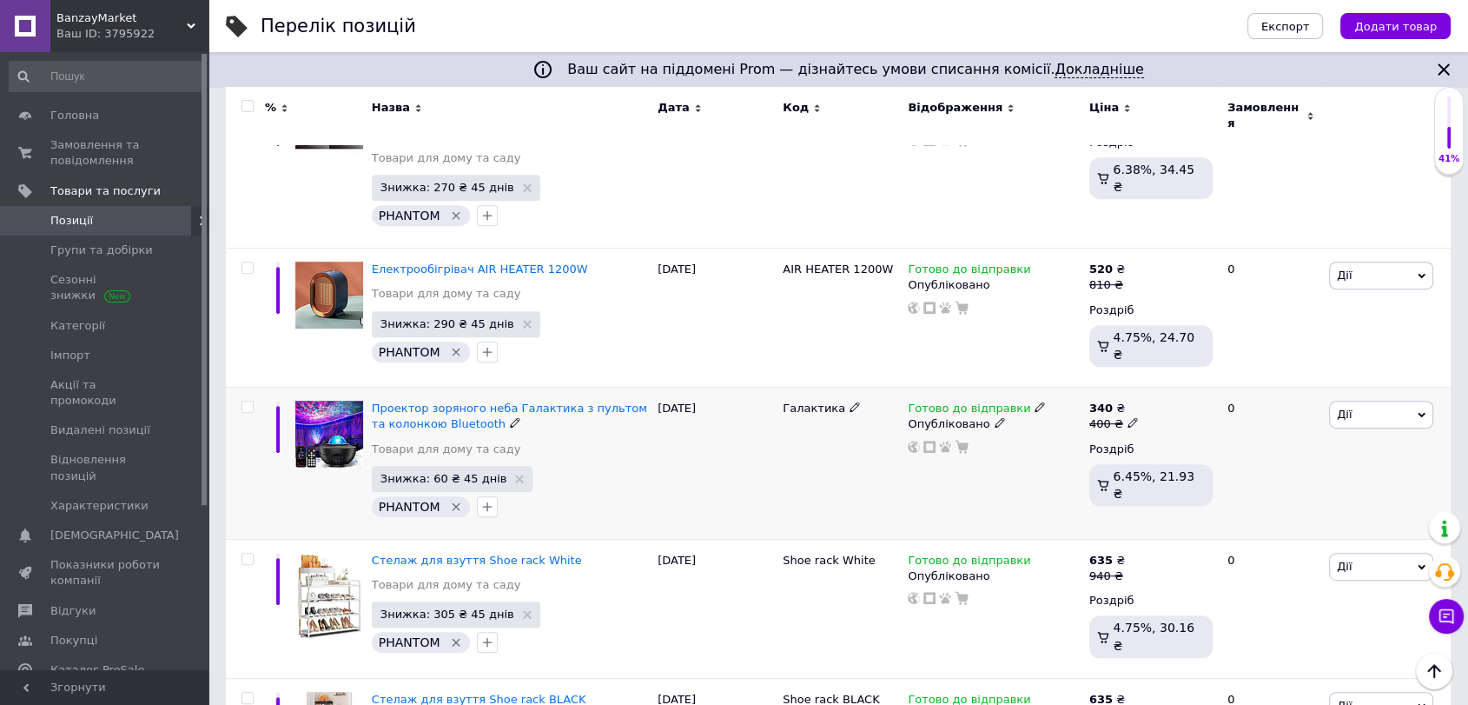
click at [685, 444] on div "[DATE]" at bounding box center [715, 463] width 125 height 152
click at [106, 148] on span "Замовлення та повідомлення" at bounding box center [105, 152] width 110 height 31
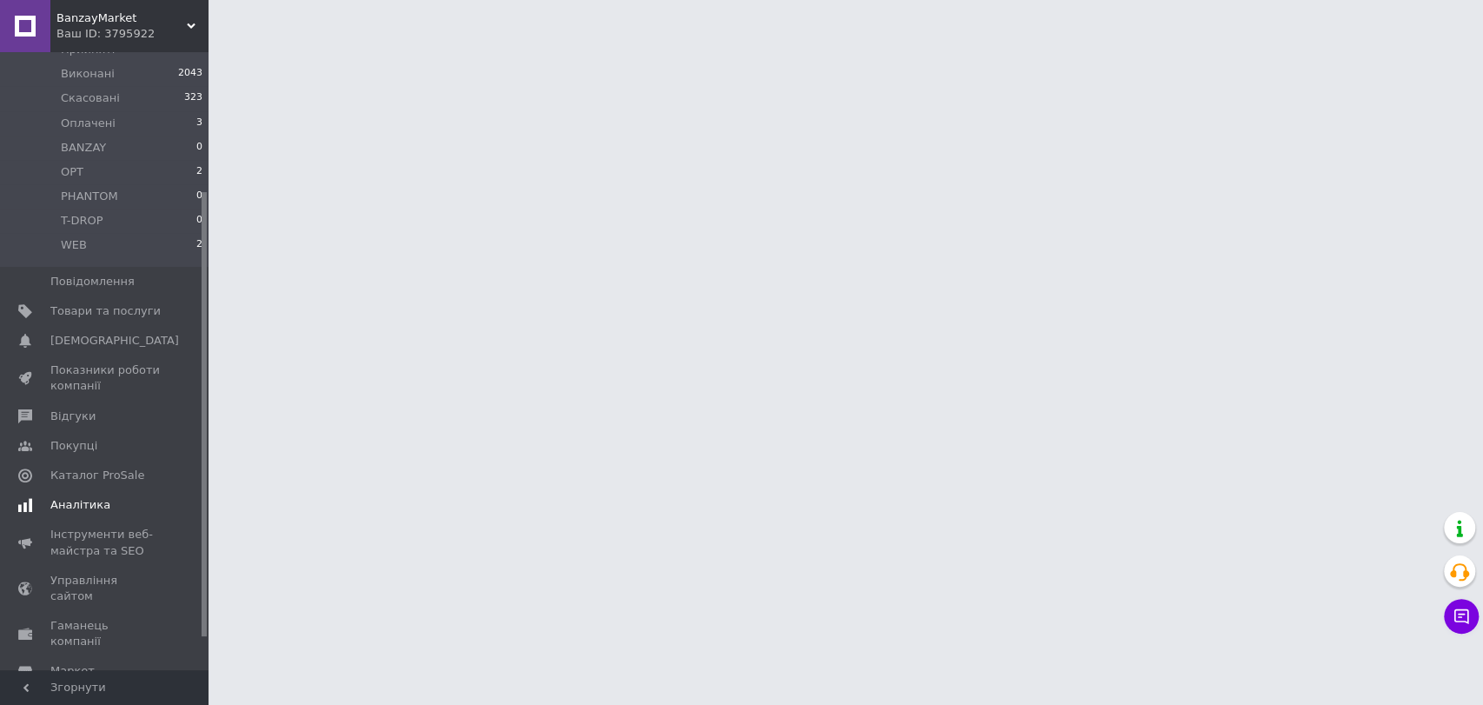
click at [118, 497] on span "Аналітика" at bounding box center [105, 505] width 110 height 16
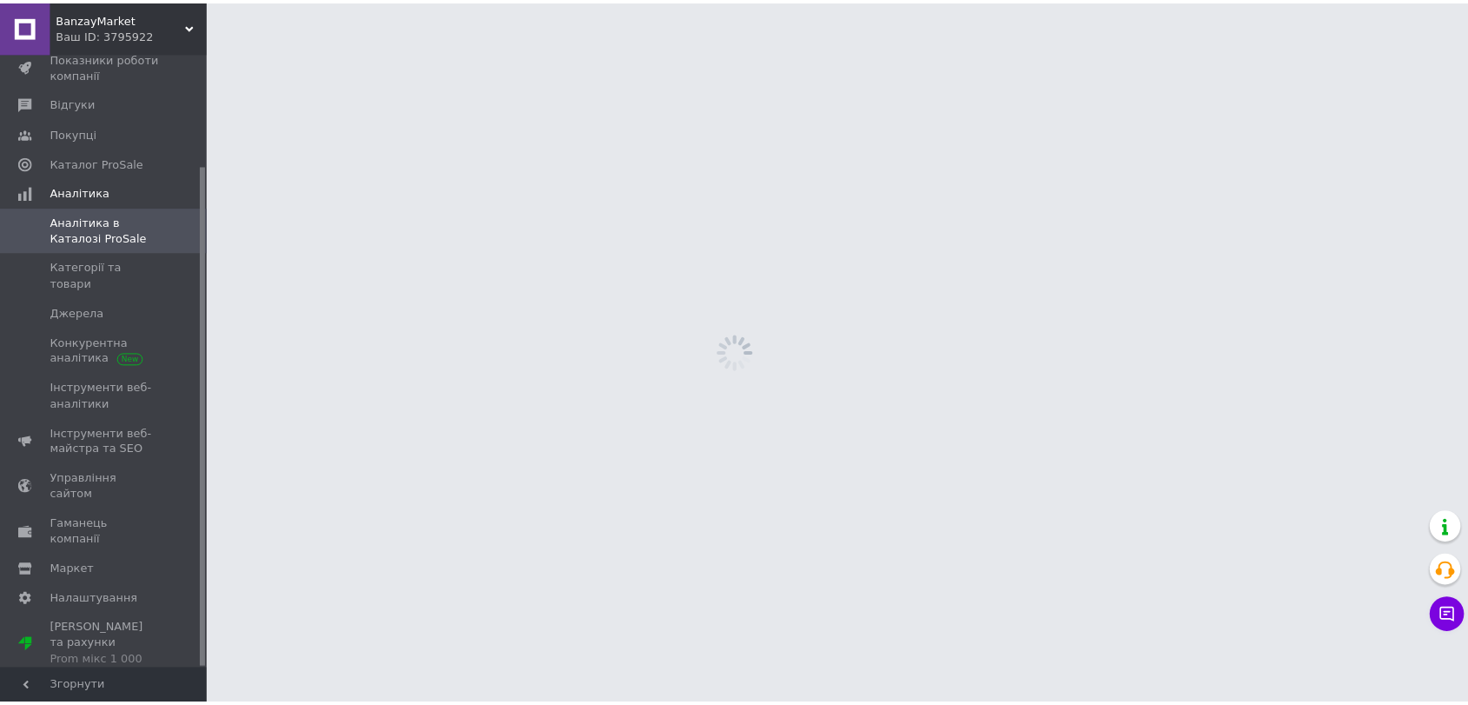
scroll to position [136, 0]
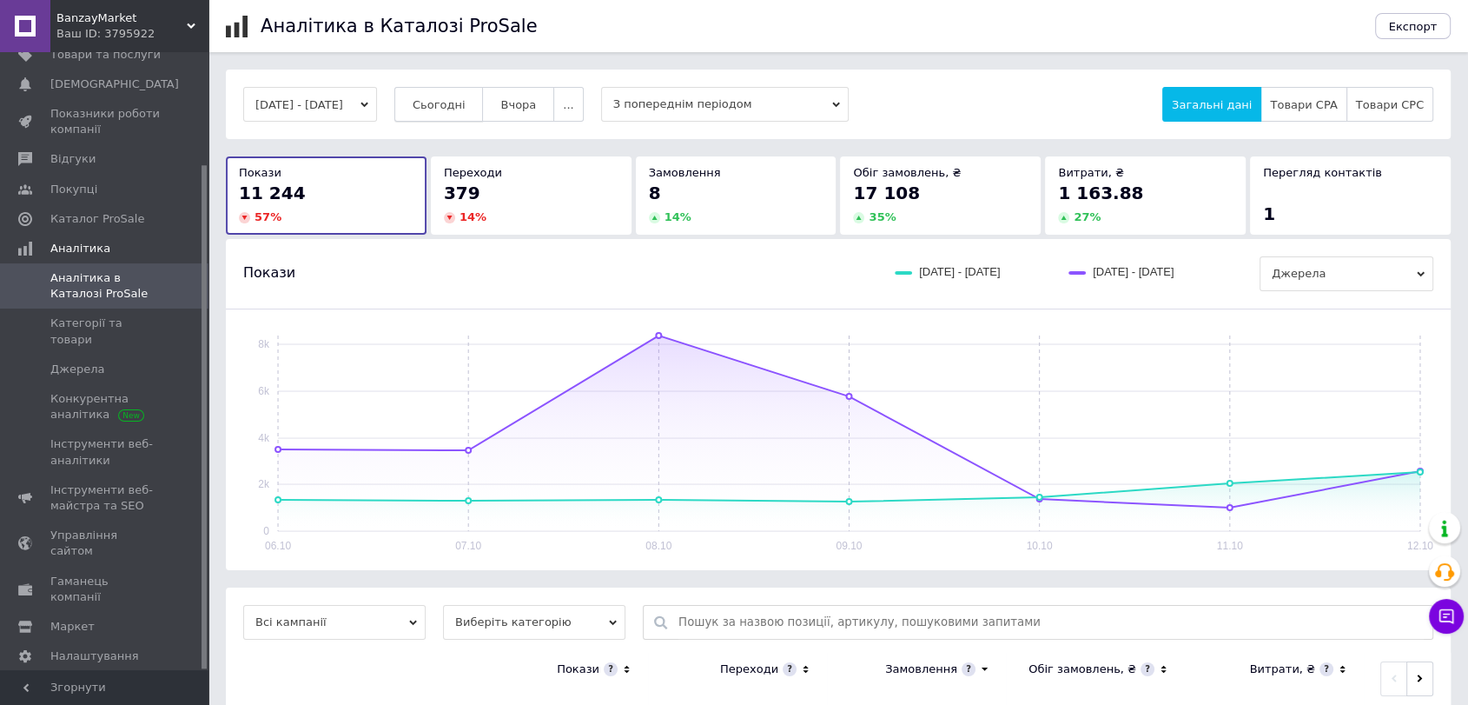
click at [464, 105] on span "Сьогодні" at bounding box center [439, 104] width 53 height 13
